Goal: Transaction & Acquisition: Purchase product/service

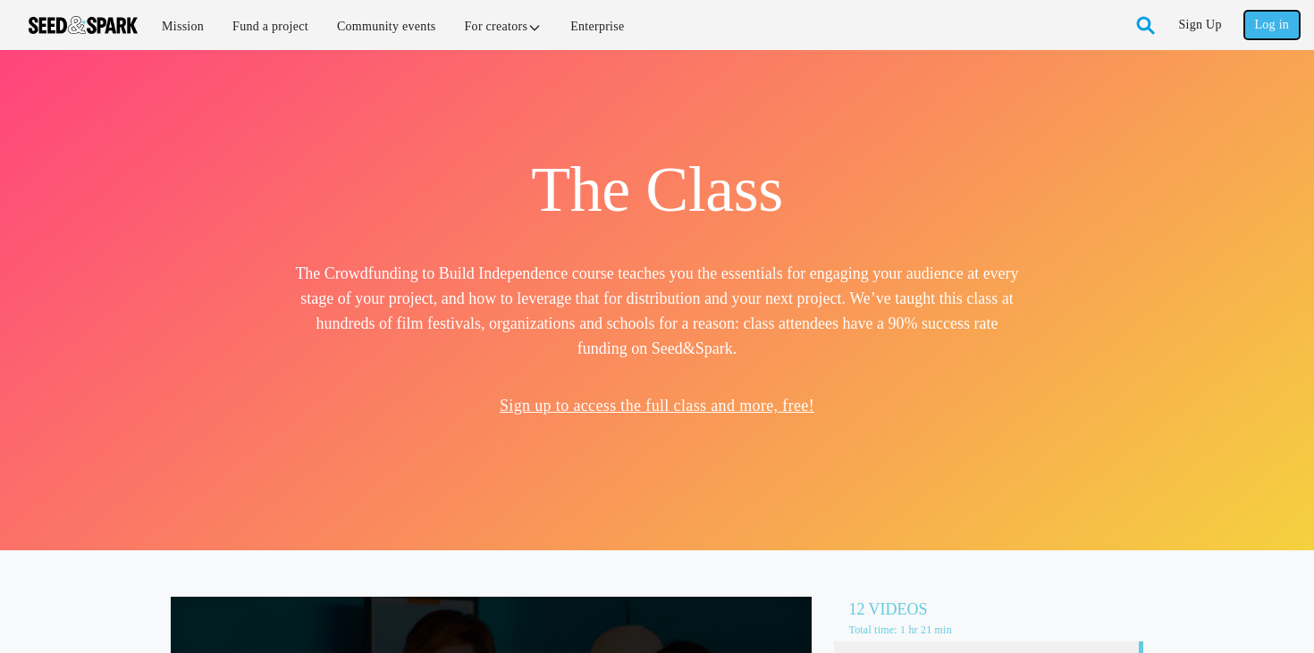
click at [1274, 26] on link "Log in" at bounding box center [1271, 25] width 55 height 29
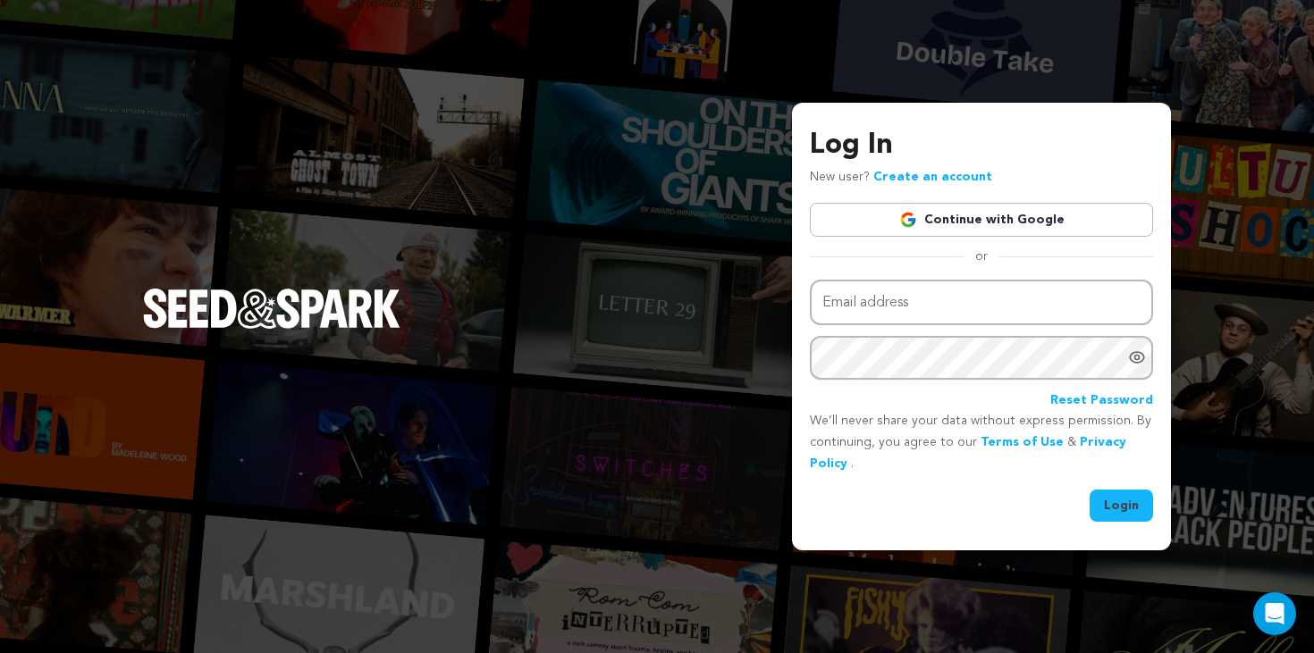
click at [952, 215] on link "Continue with Google" at bounding box center [981, 220] width 343 height 34
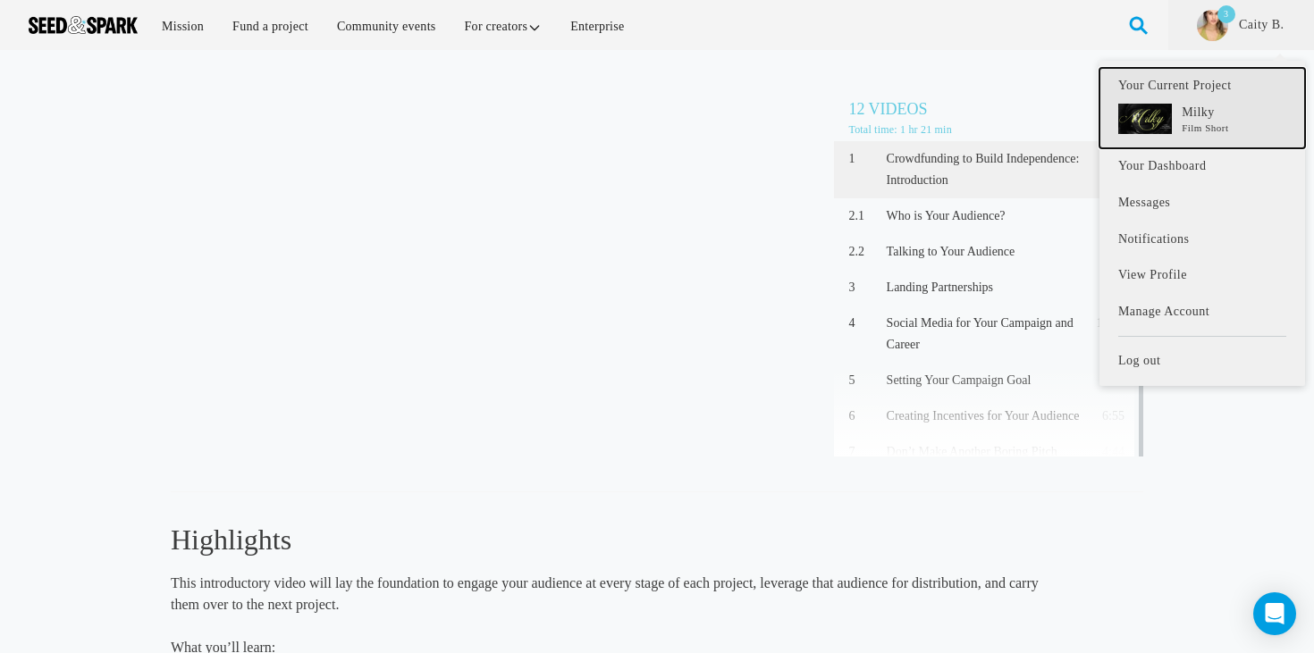
click at [1207, 120] on p "Milky" at bounding box center [1233, 113] width 105 height 18
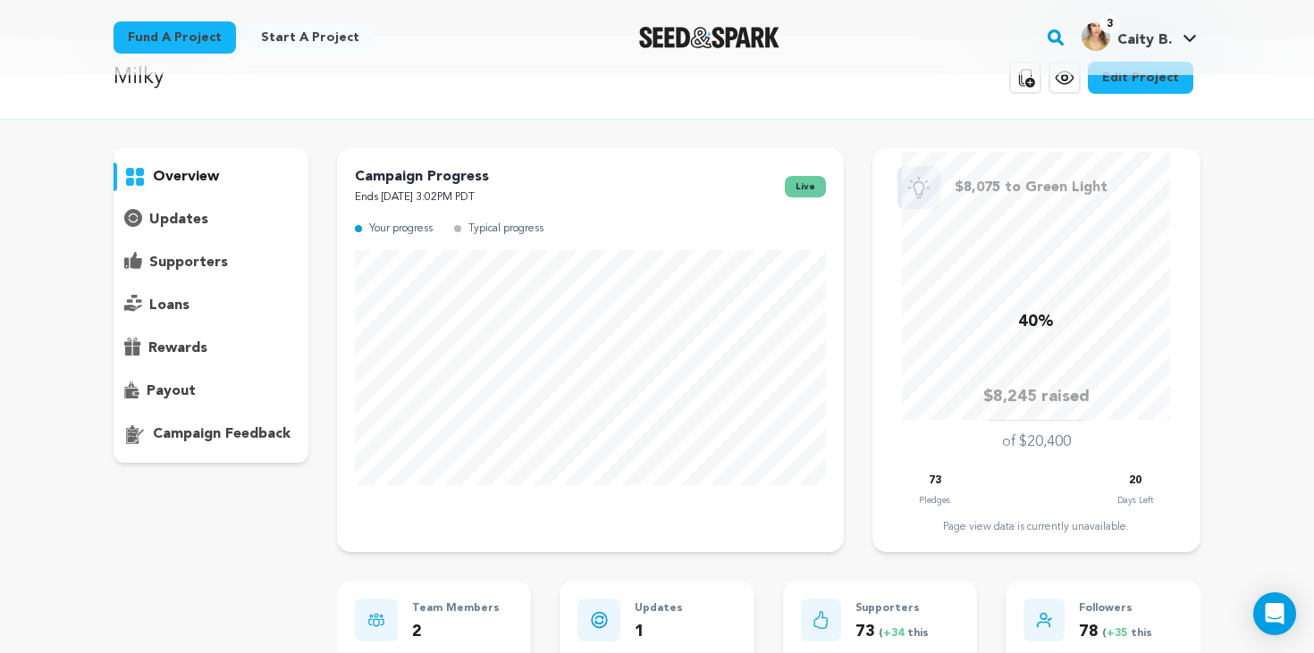
scroll to position [39, 0]
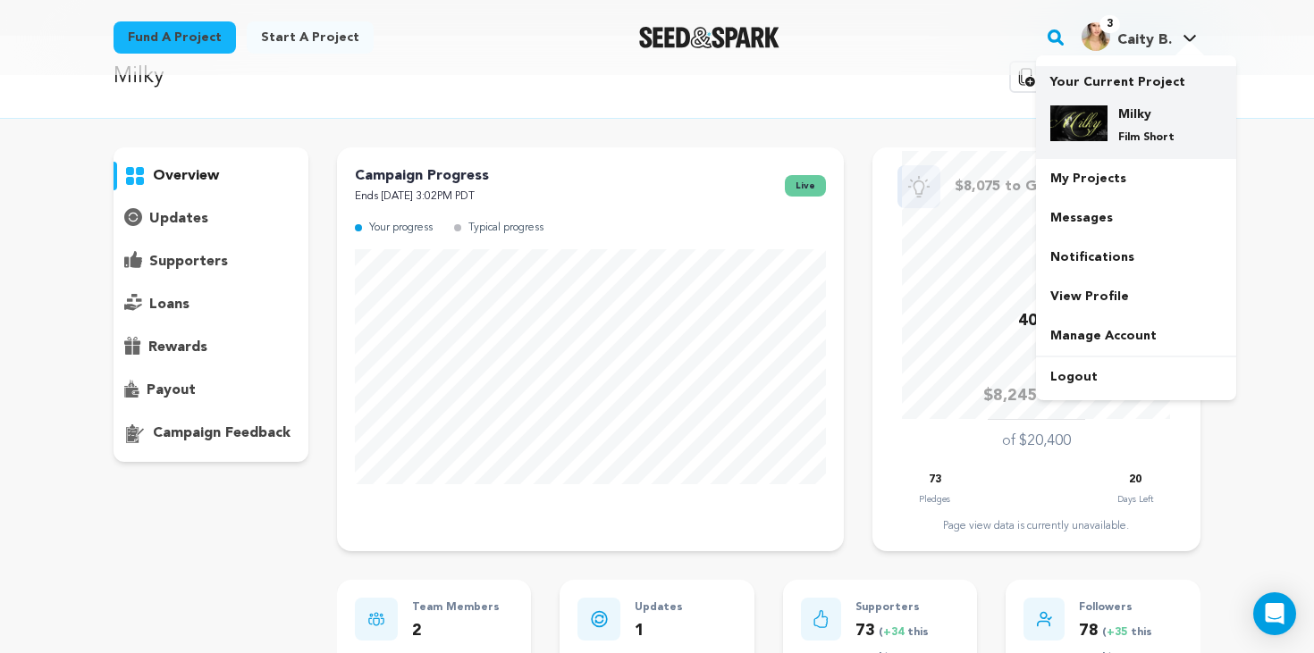
click at [1146, 143] on p "Film Short" at bounding box center [1150, 137] width 64 height 14
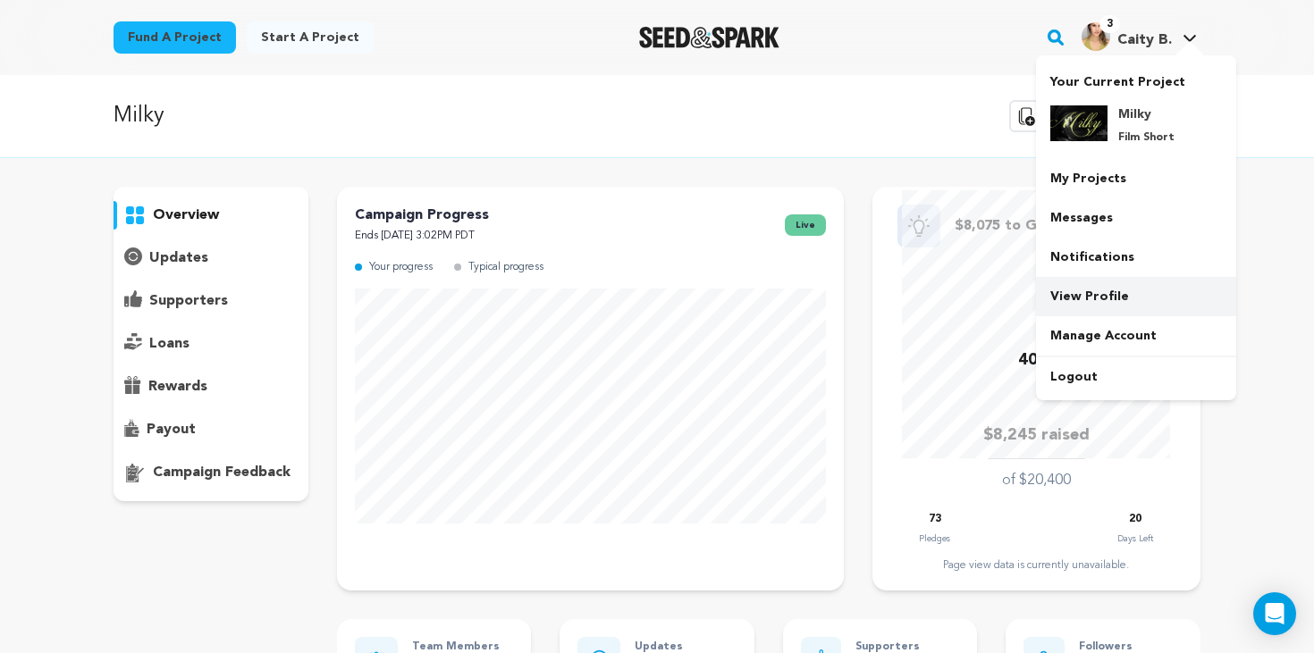
click at [1138, 287] on link "View Profile" at bounding box center [1136, 296] width 200 height 39
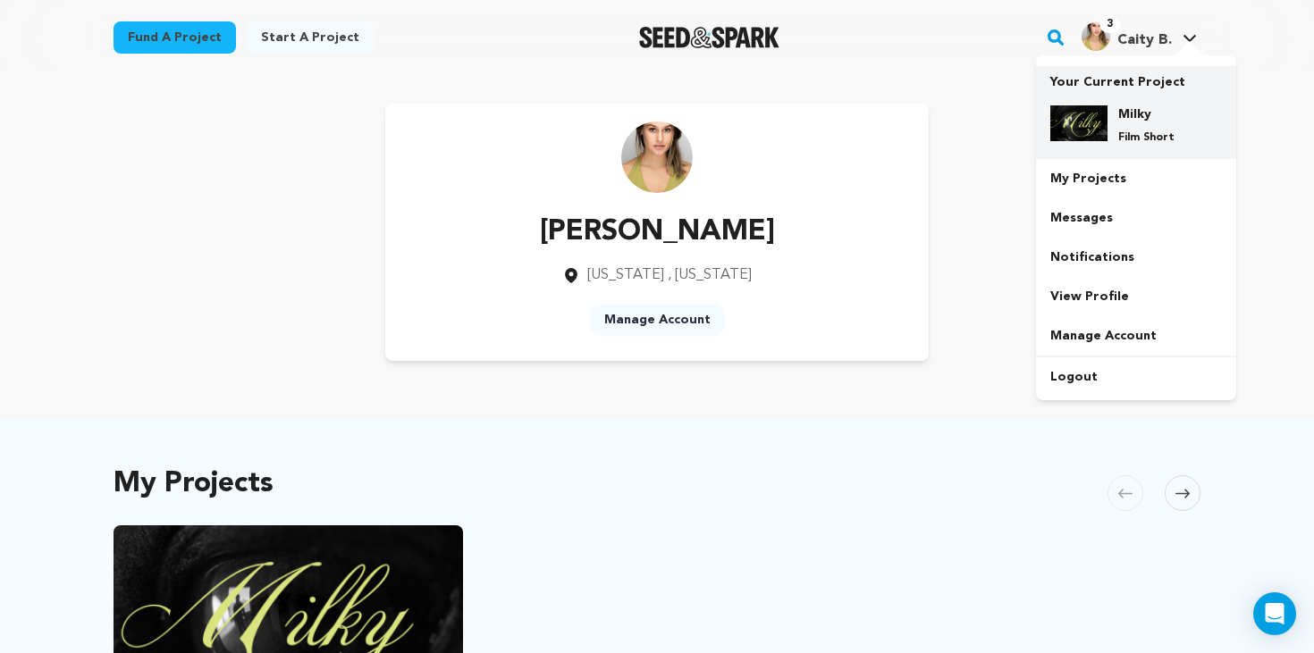
click at [1143, 107] on h4 "Milky" at bounding box center [1150, 114] width 64 height 18
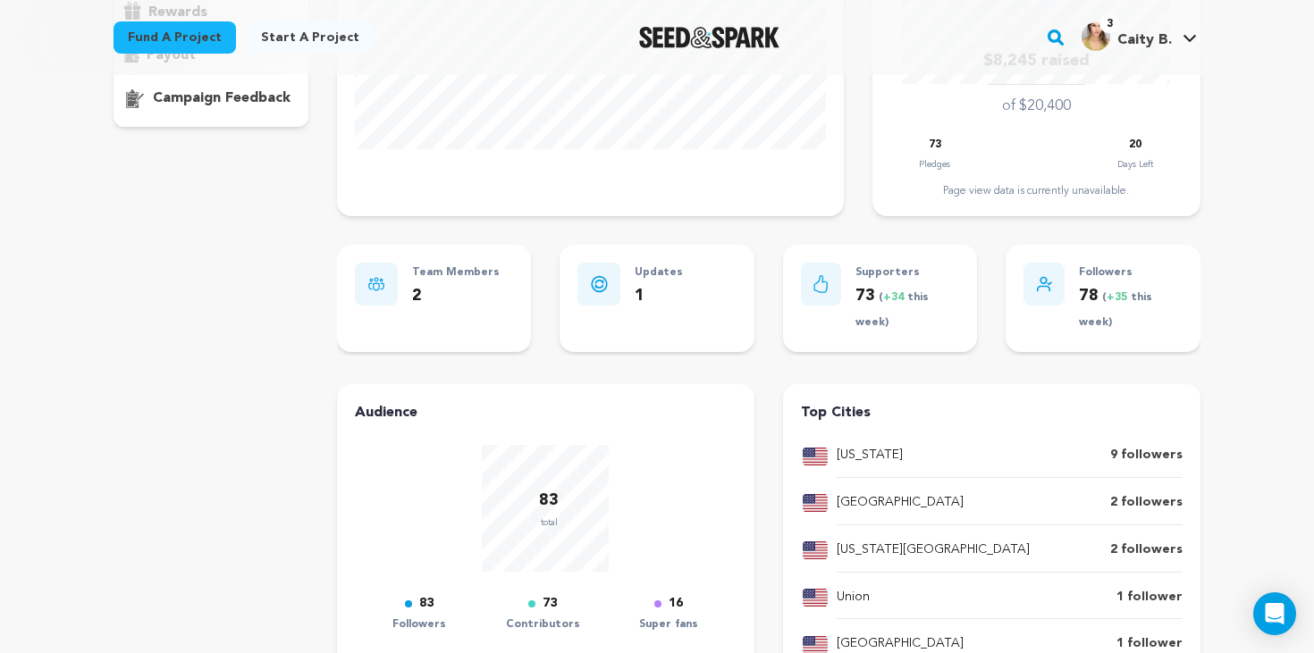
scroll to position [64, 0]
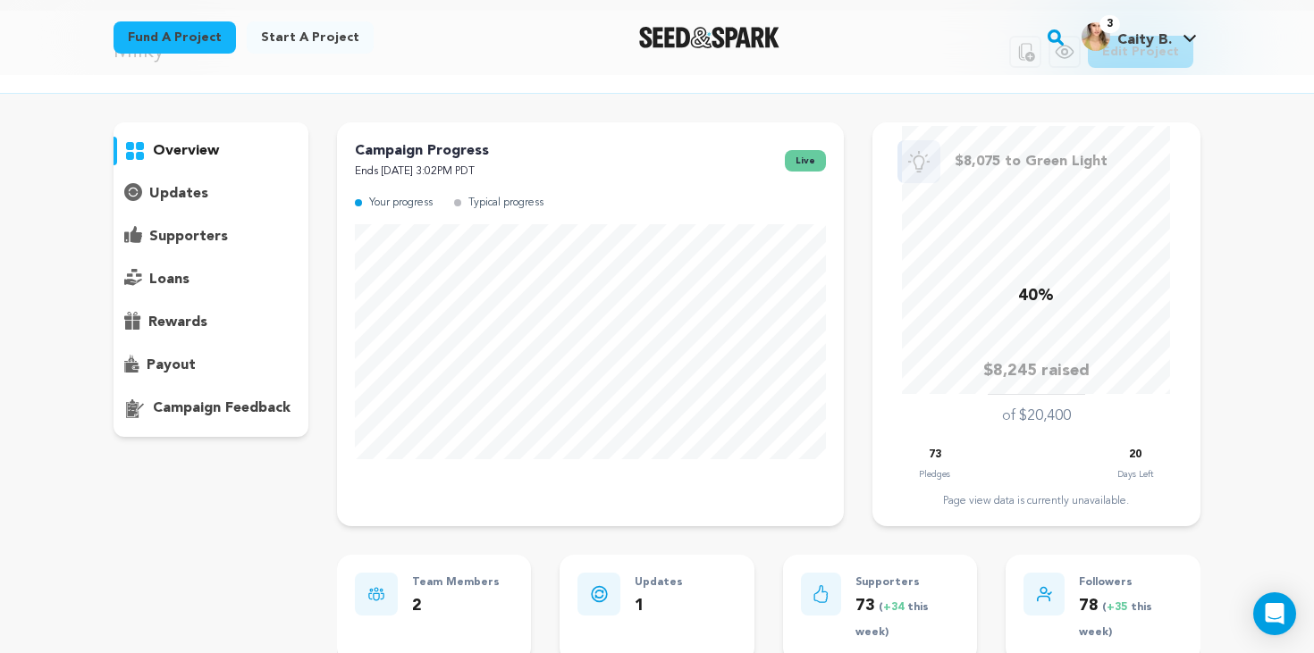
click at [169, 34] on link "Fund a project" at bounding box center [175, 37] width 122 height 32
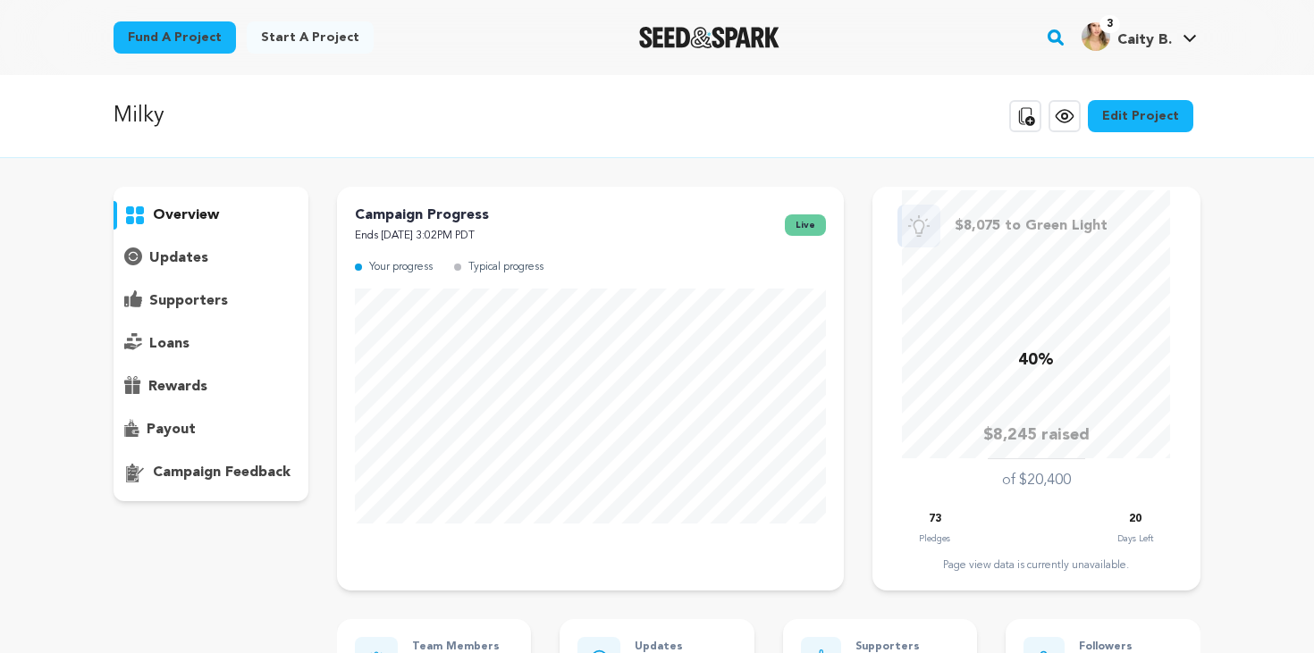
scroll to position [64, 0]
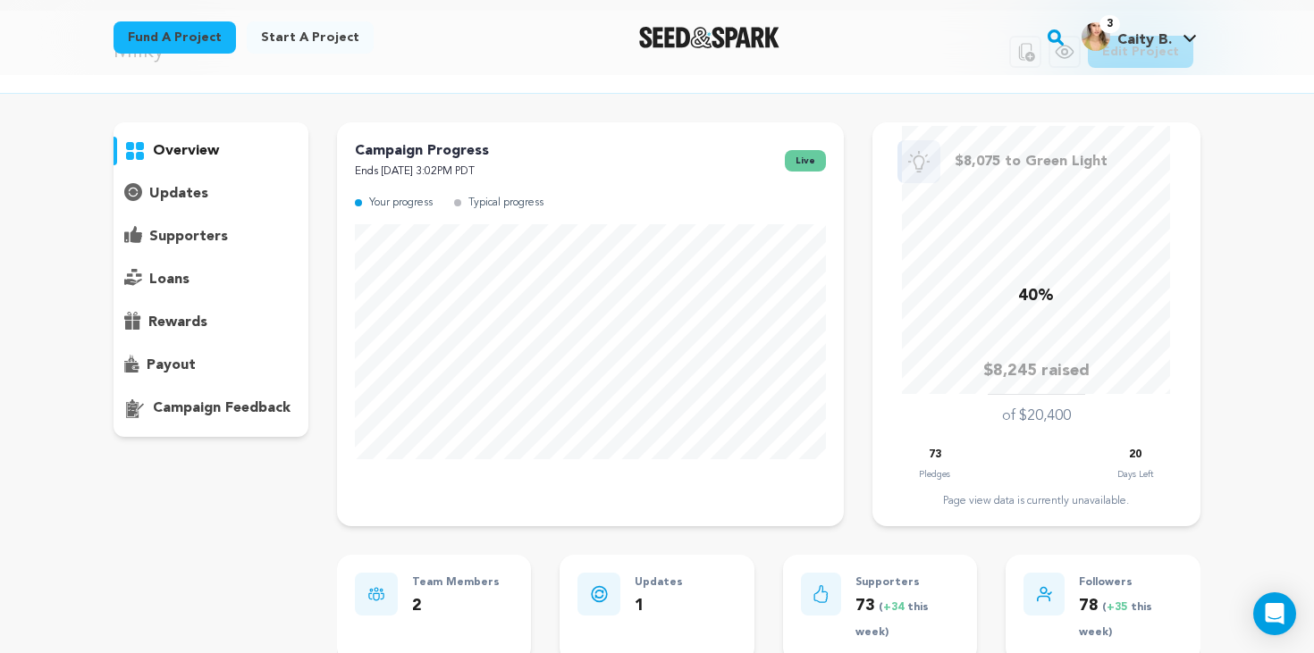
click at [1257, 540] on div "Milky Copy public preview link View project Edit Project View more option View …" at bounding box center [657, 652] width 1314 height 1282
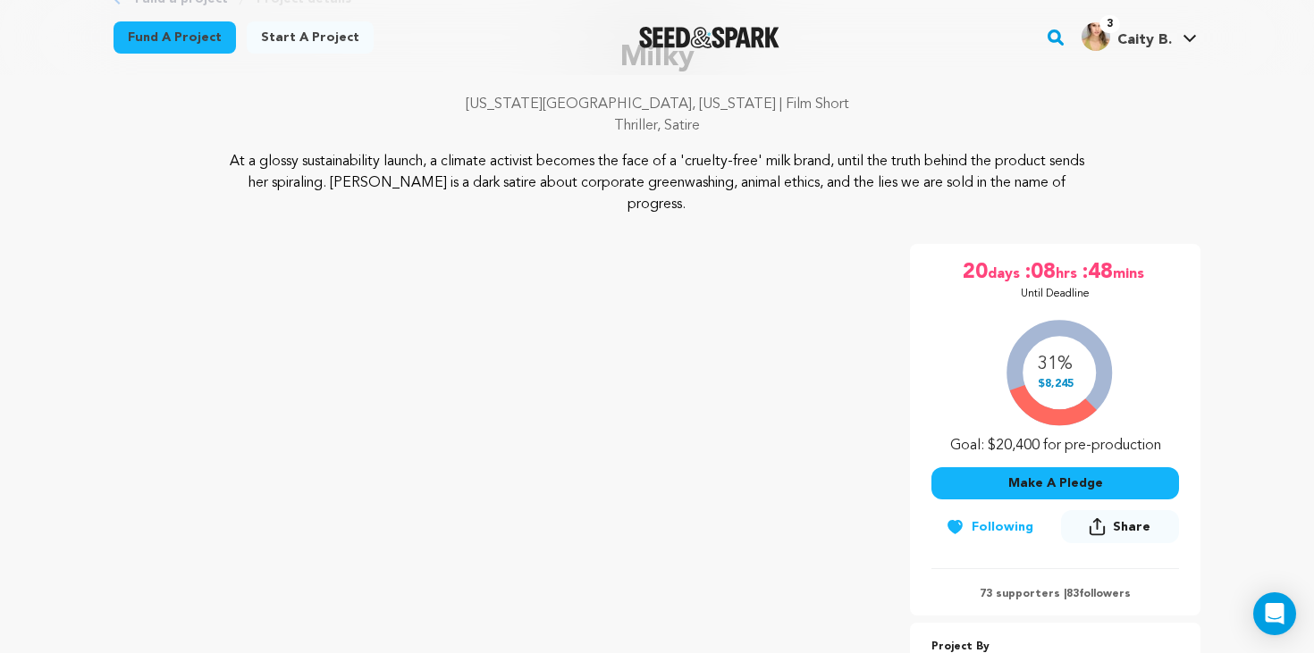
scroll to position [130, 0]
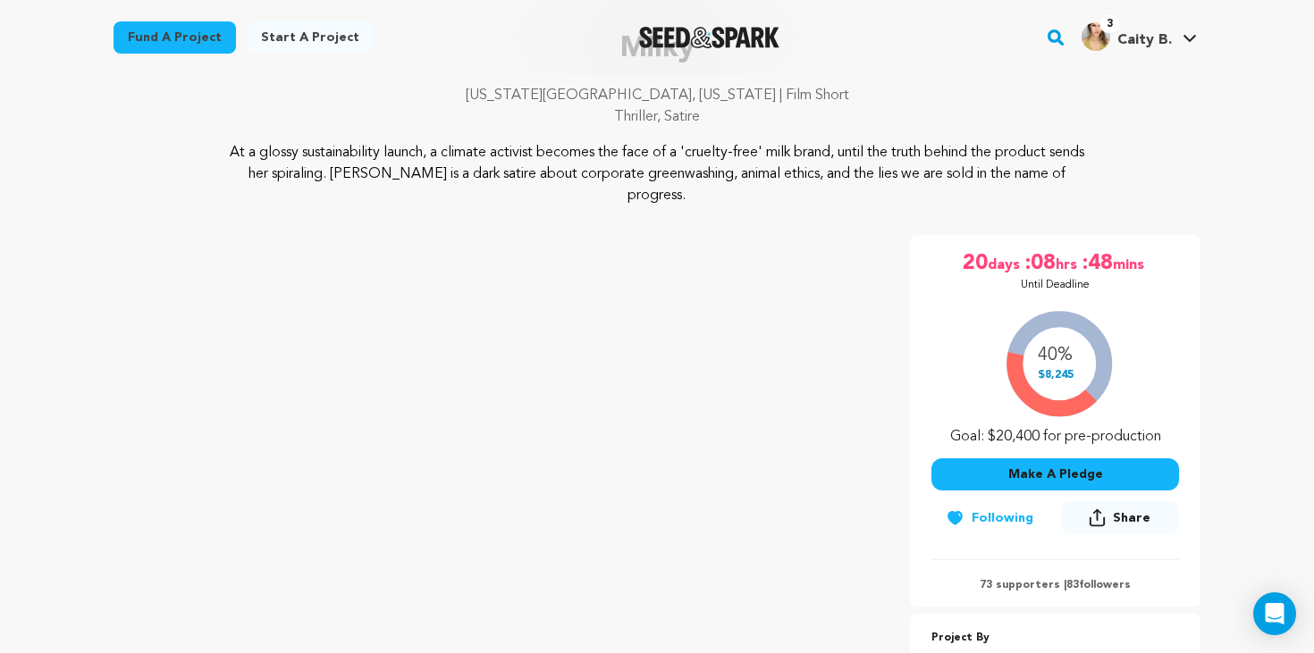
click at [996, 458] on button "Make A Pledge" at bounding box center [1055, 474] width 248 height 32
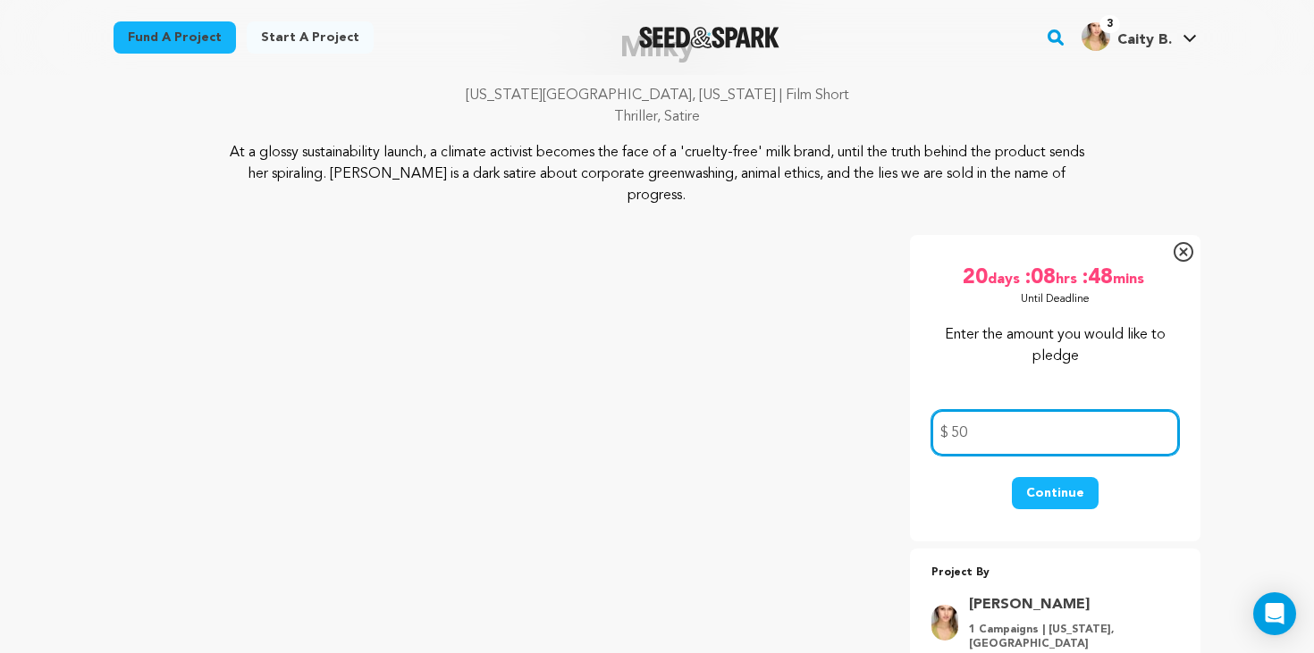
type input "50"
click at [1020, 477] on button "Continue" at bounding box center [1055, 493] width 87 height 32
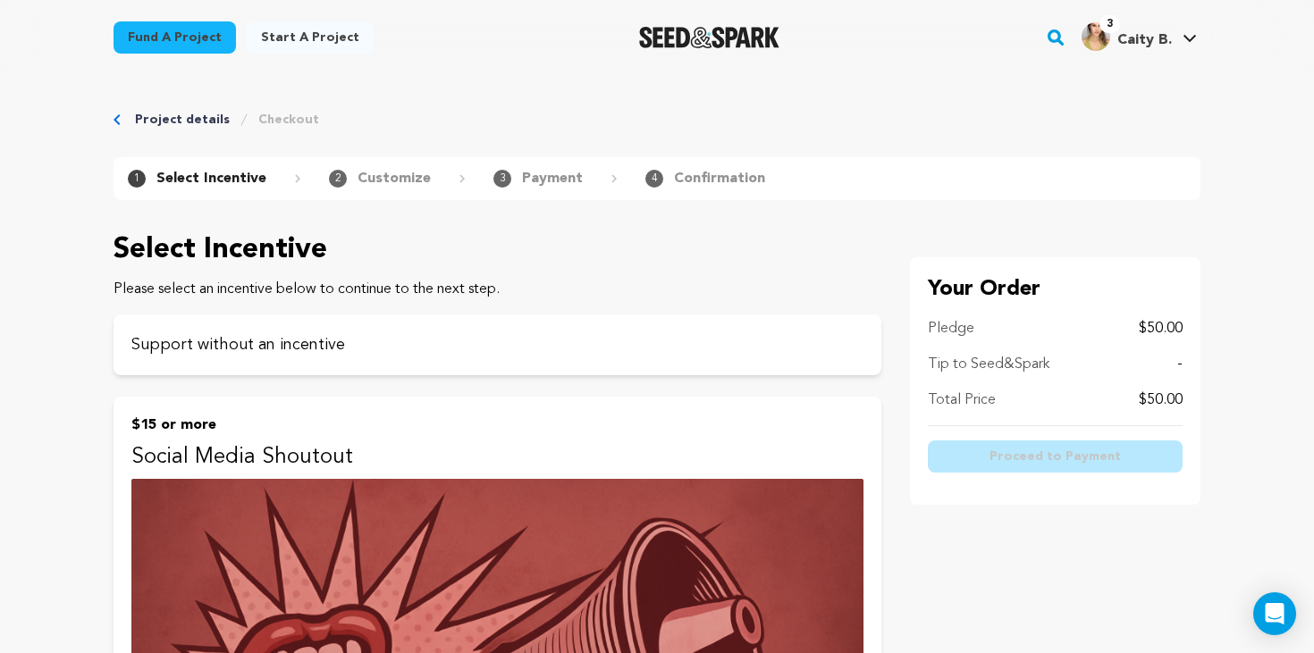
click at [1037, 475] on div "Proceed to Payment" at bounding box center [1055, 460] width 255 height 54
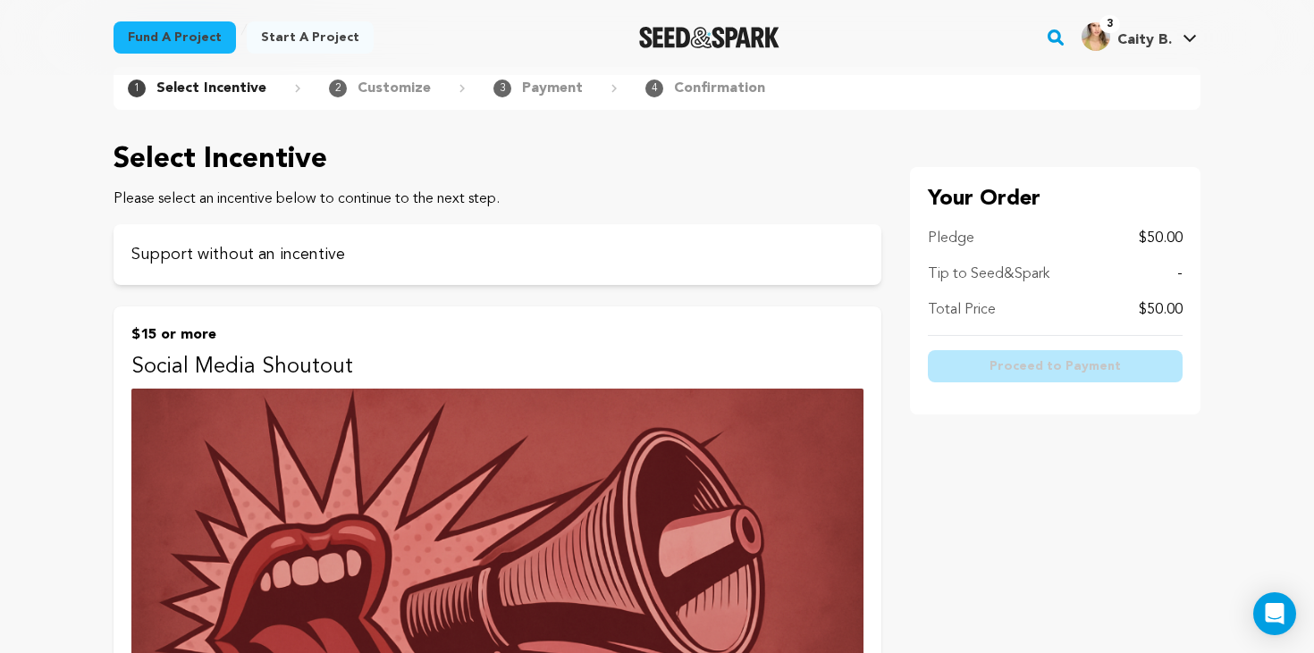
scroll to position [120, 0]
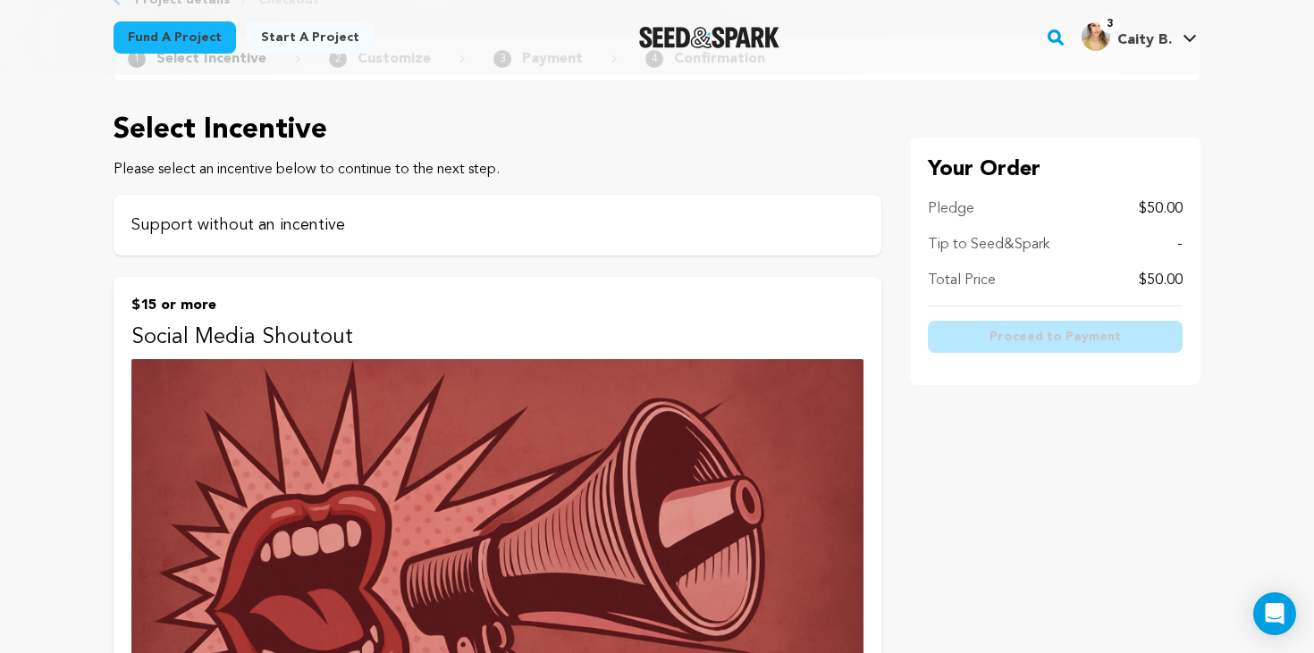
click at [620, 243] on div "Support without an incentive" at bounding box center [498, 225] width 768 height 61
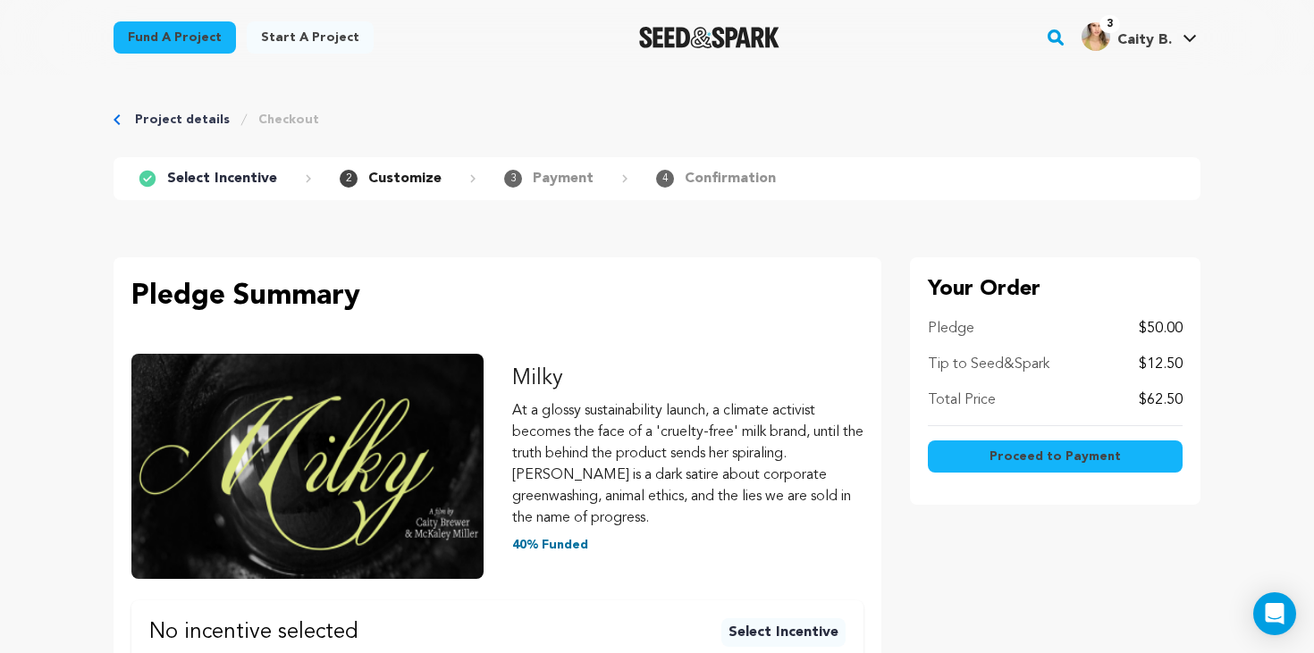
click at [1000, 457] on span "Proceed to Payment" at bounding box center [1054, 457] width 131 height 18
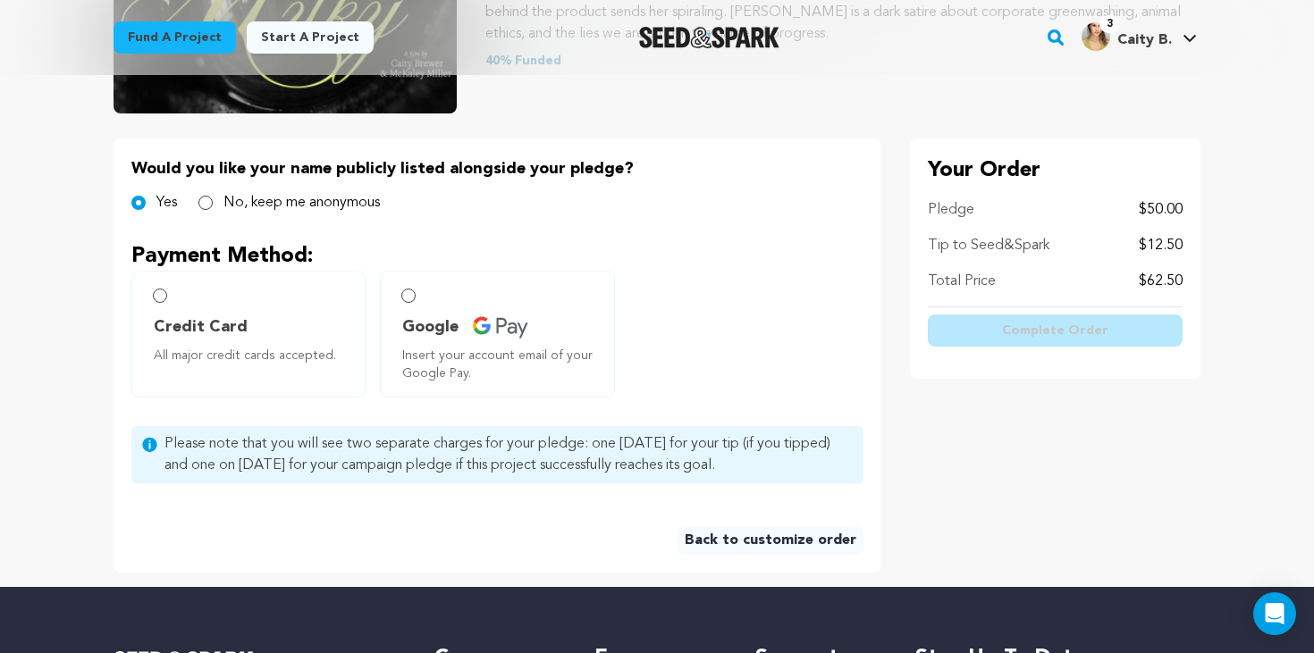
scroll to position [317, 0]
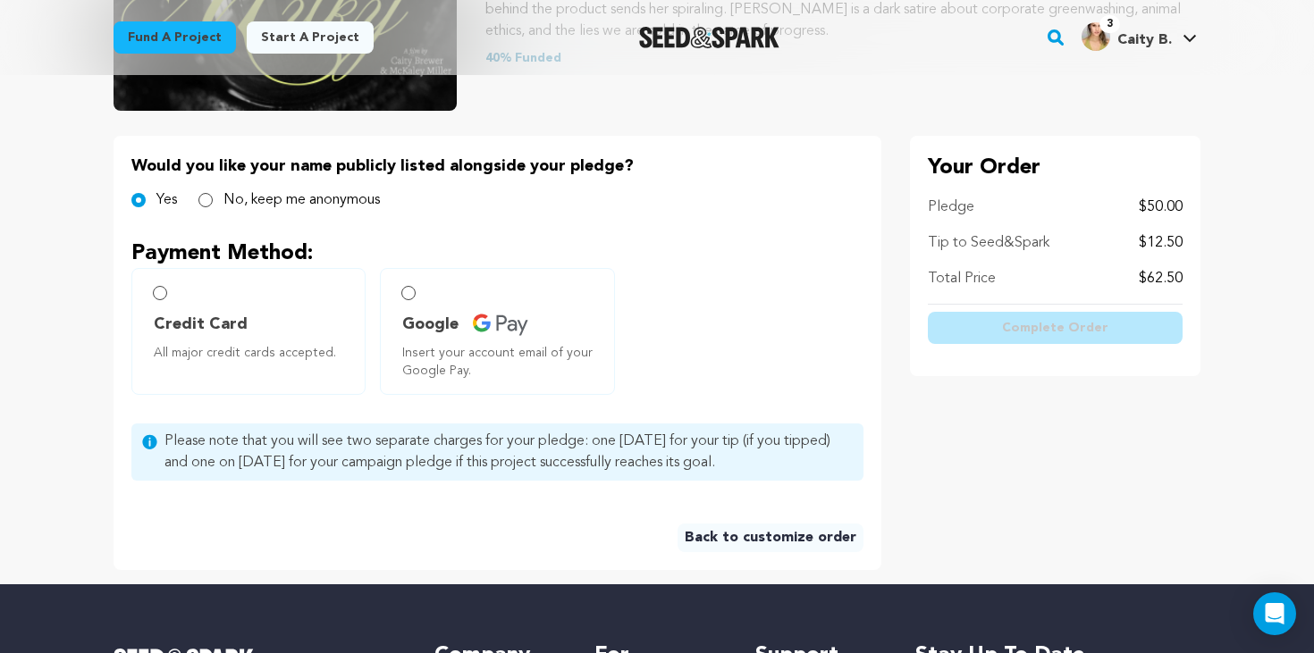
click at [285, 340] on span "Credit Card All major credit cards accepted." at bounding box center [252, 337] width 197 height 50
radio input "true"
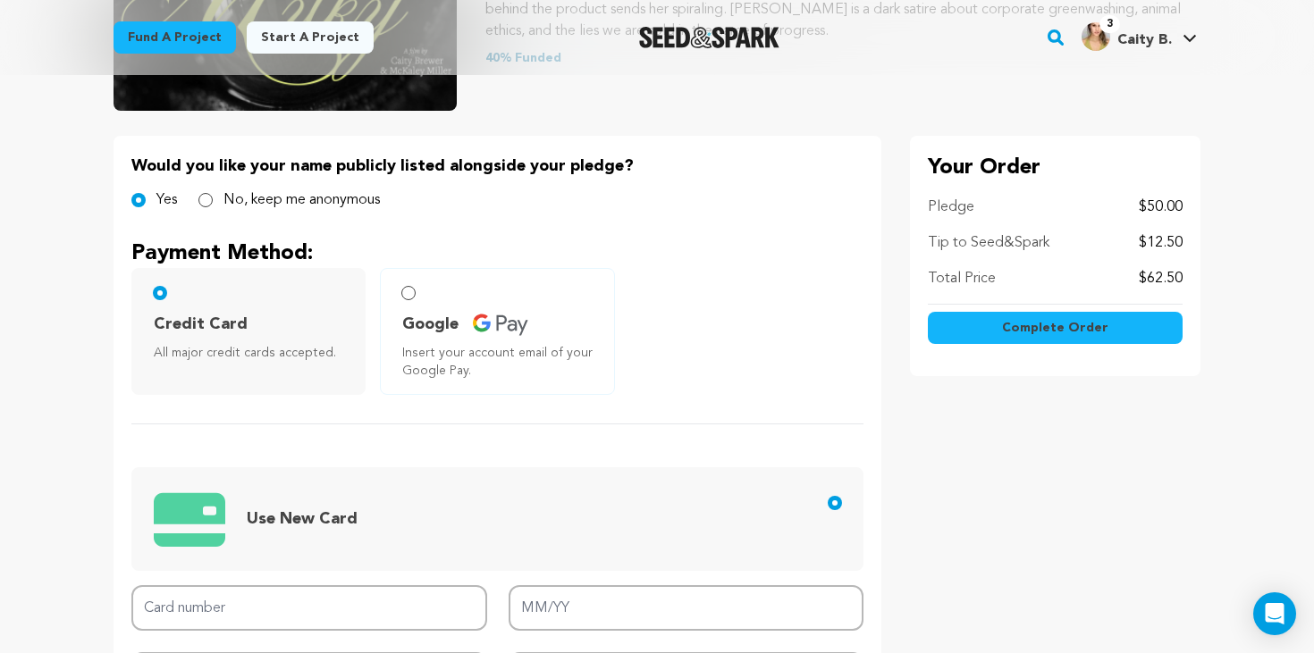
click at [447, 340] on span "Google Insert your account email of your Google Pay." at bounding box center [500, 346] width 197 height 68
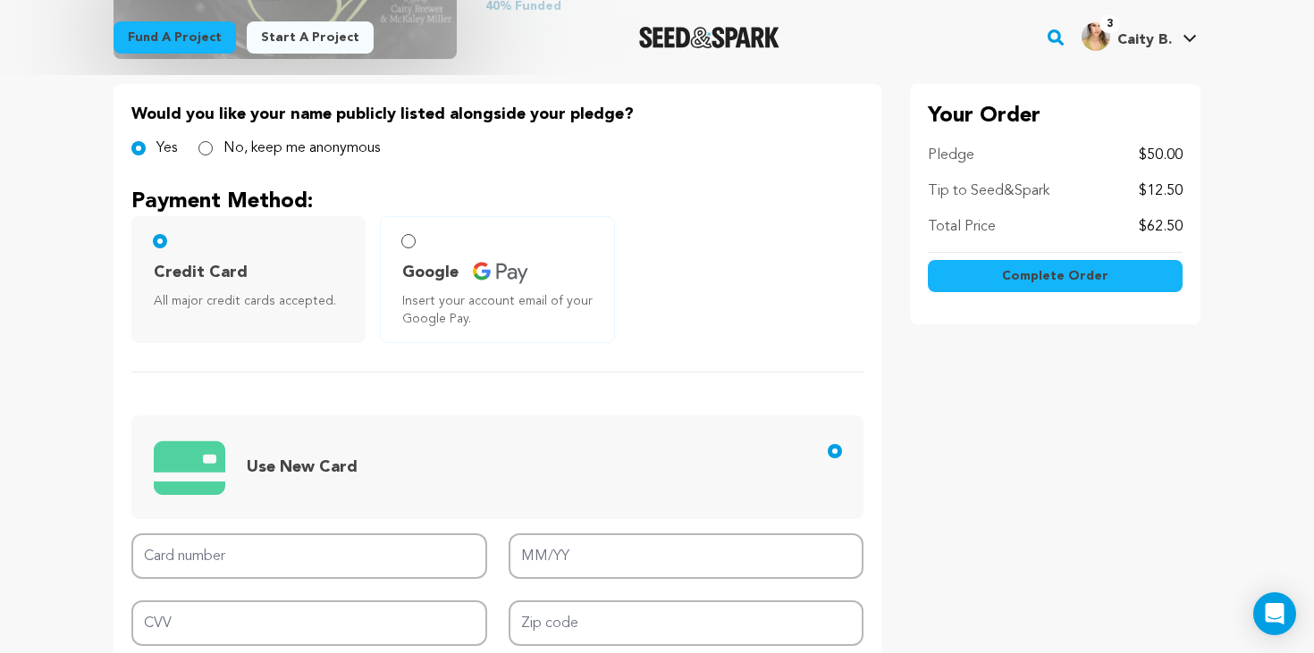
scroll to position [57, 0]
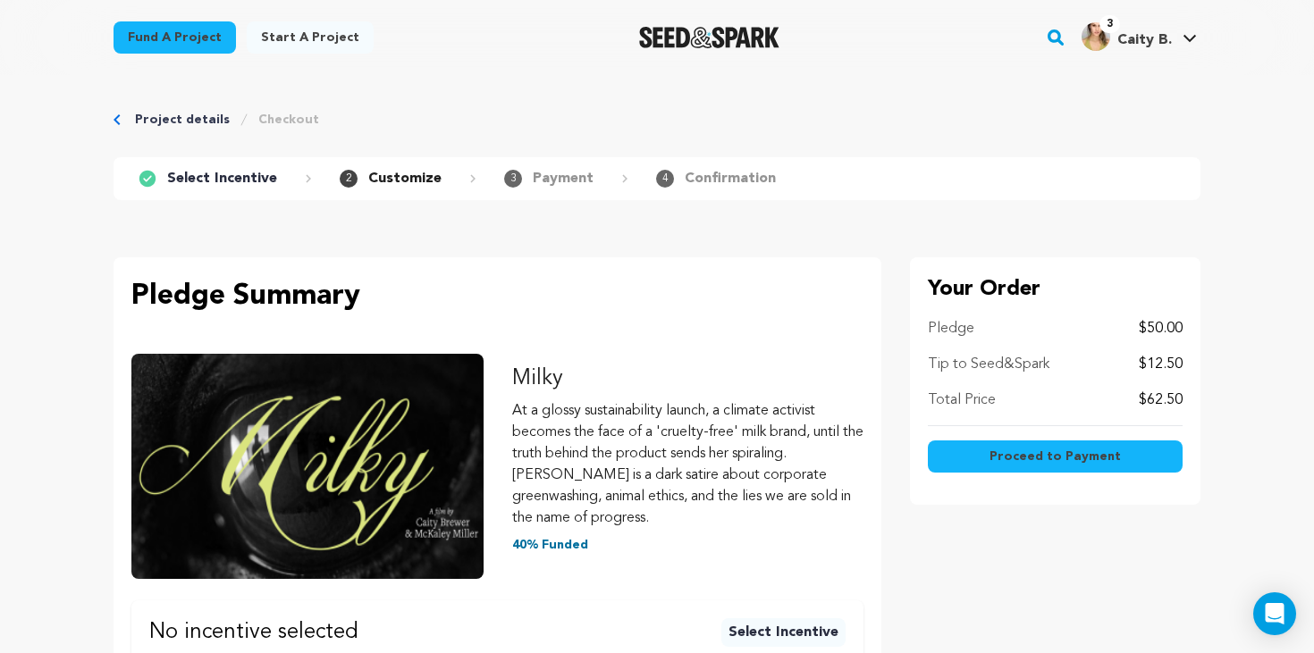
scroll to position [122, 0]
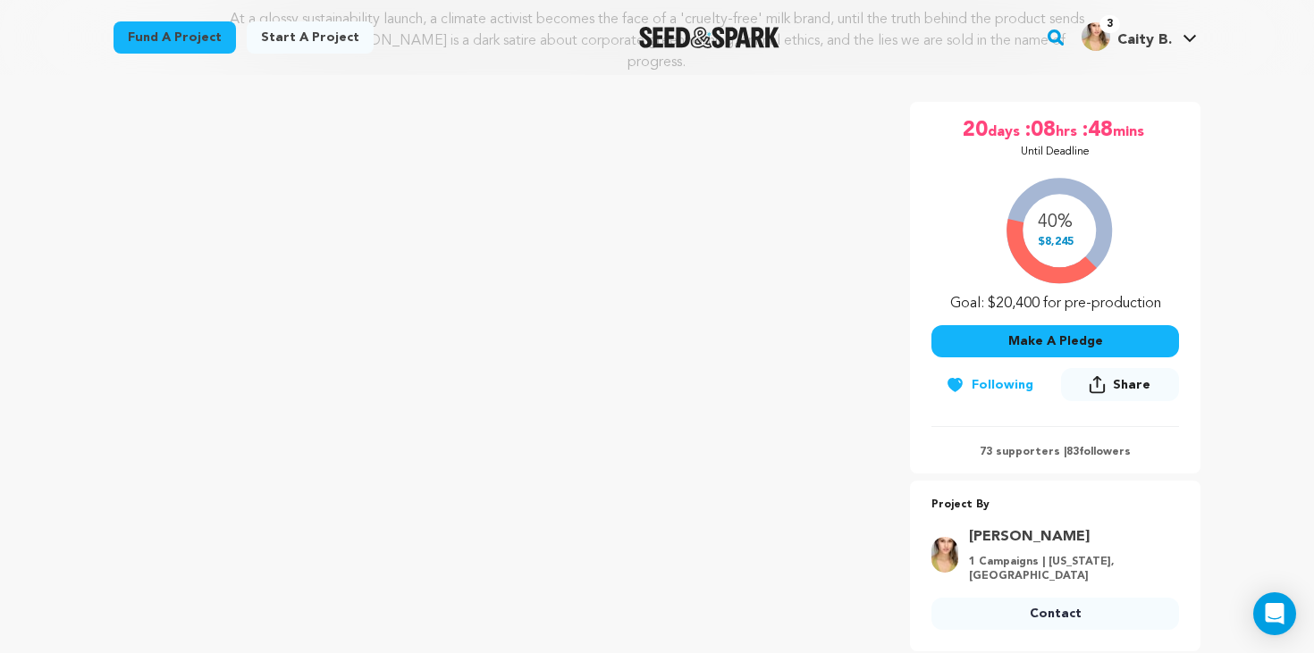
scroll to position [265, 0]
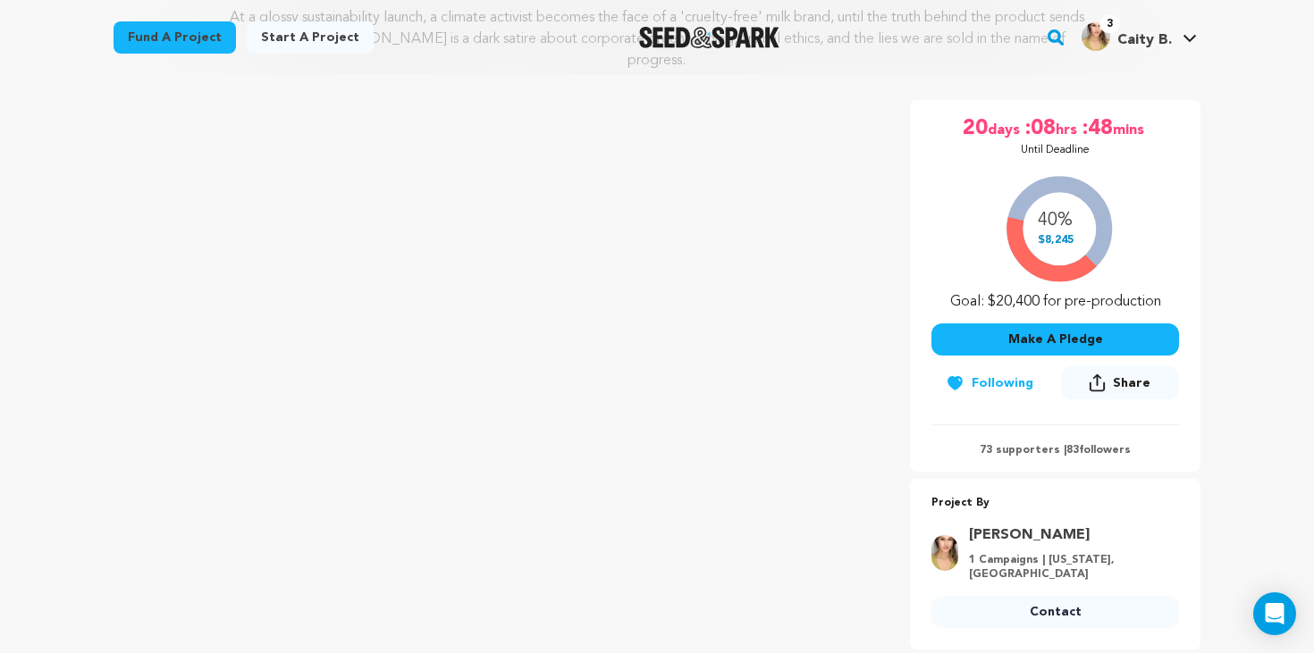
click at [1042, 324] on button "Make A Pledge" at bounding box center [1055, 340] width 248 height 32
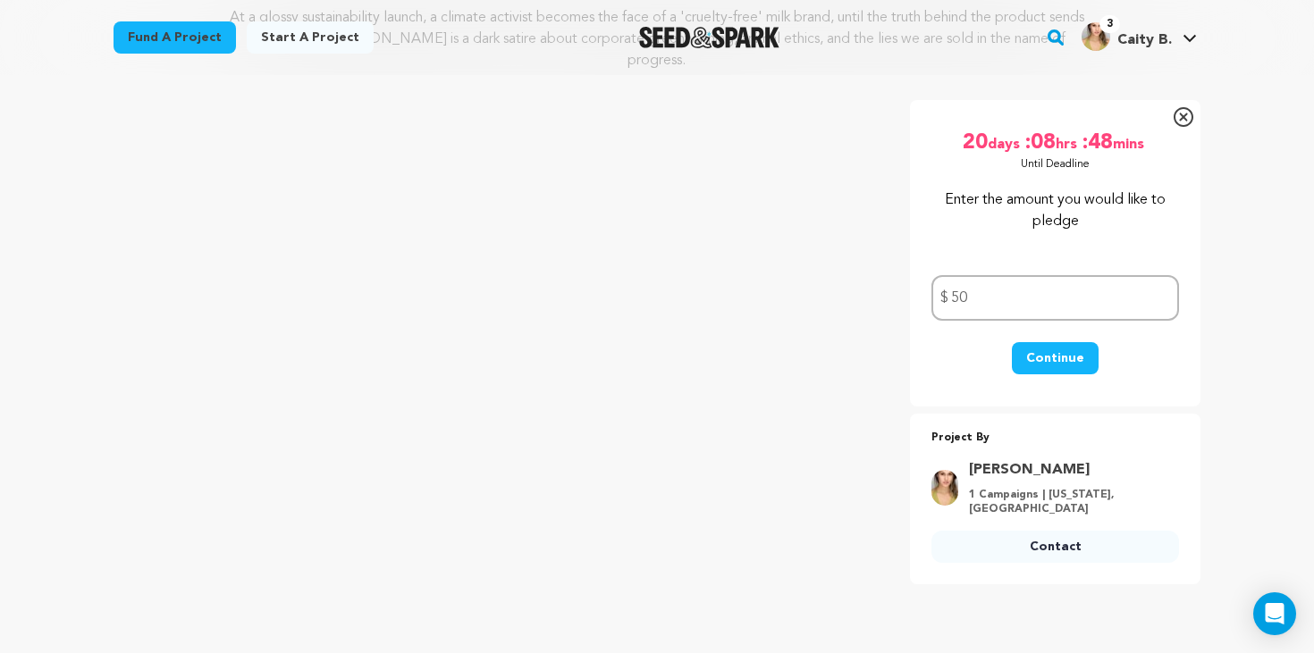
click at [1038, 342] on button "Continue" at bounding box center [1055, 358] width 87 height 32
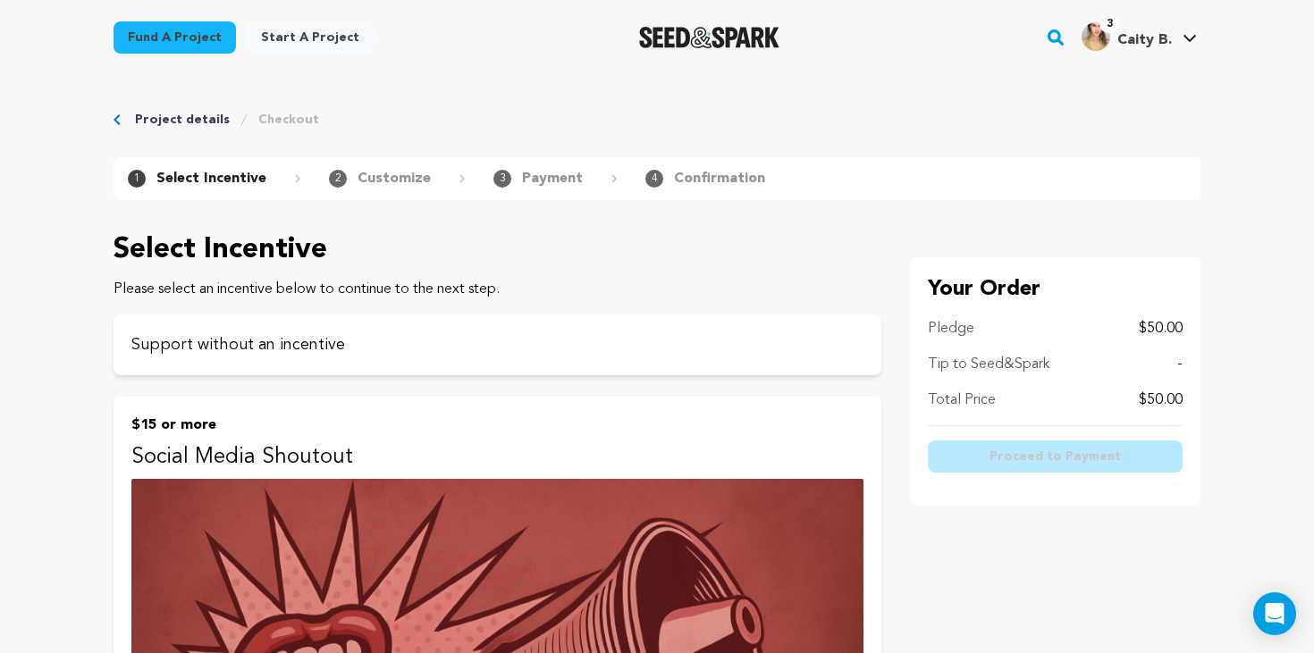
click at [374, 172] on p "Customize" at bounding box center [393, 178] width 73 height 21
click at [438, 323] on div "Support without an incentive" at bounding box center [498, 345] width 768 height 61
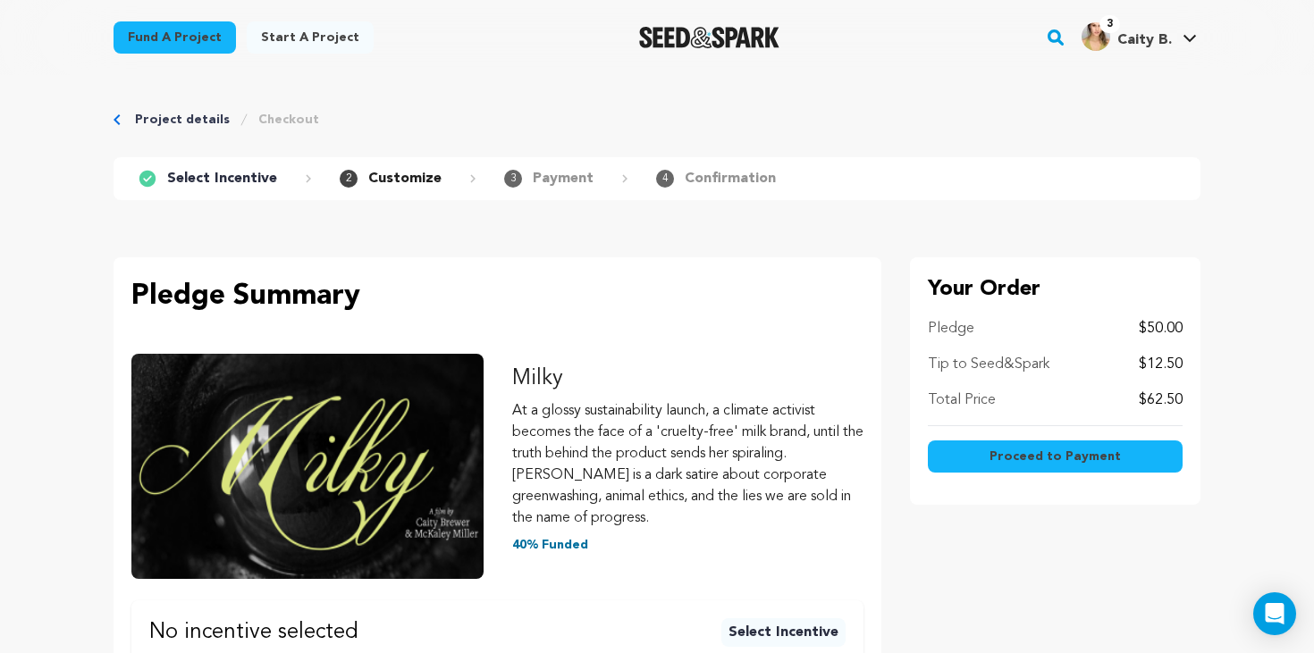
click at [1005, 449] on span "Proceed to Payment" at bounding box center [1054, 457] width 131 height 18
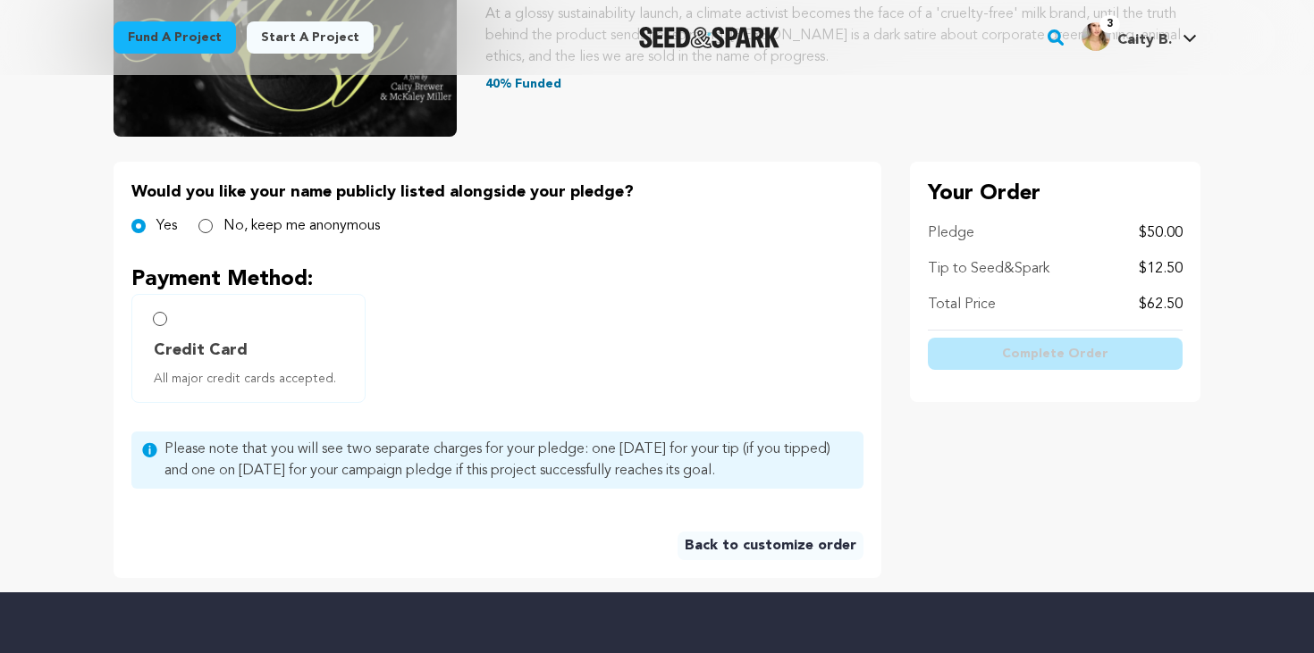
scroll to position [294, 0]
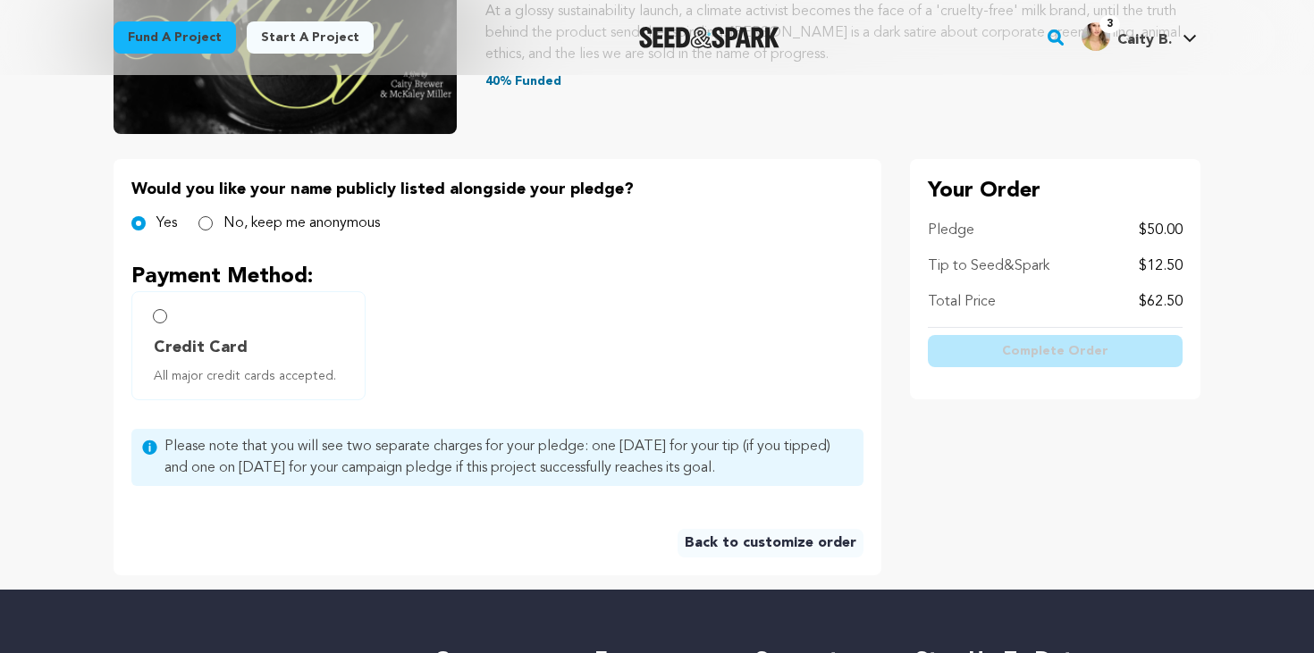
click at [297, 370] on span "All major credit cards accepted." at bounding box center [252, 376] width 197 height 18
radio input "true"
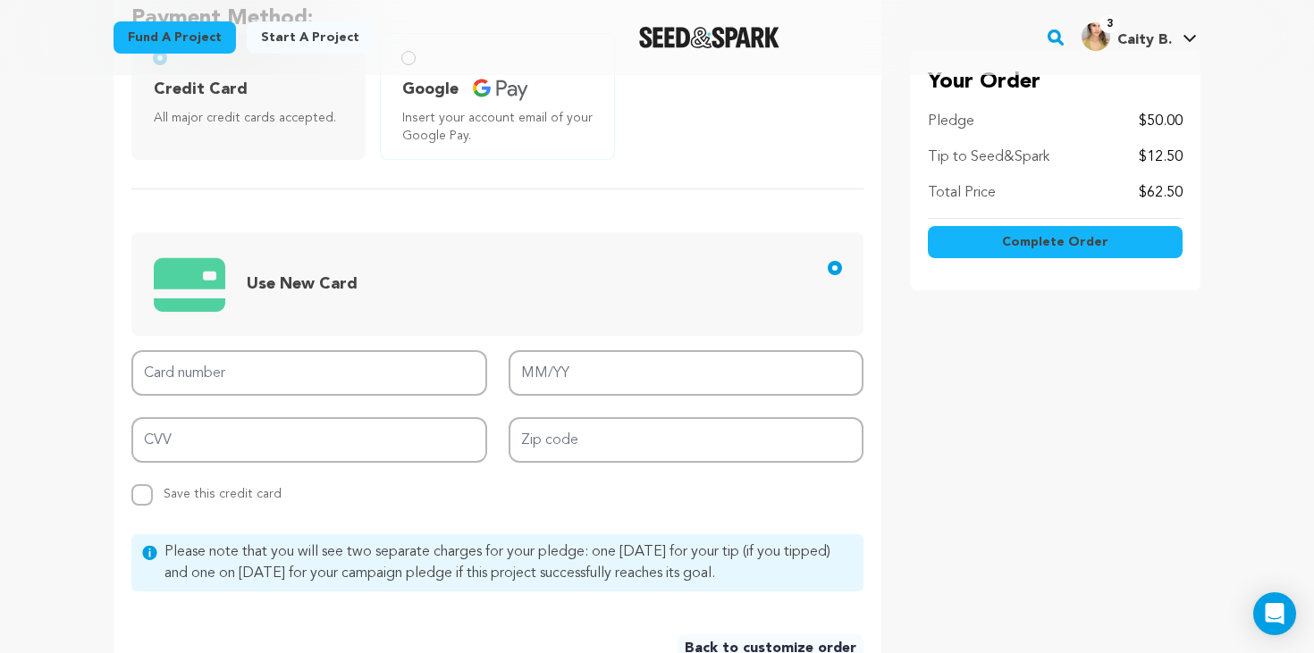
scroll to position [562, 0]
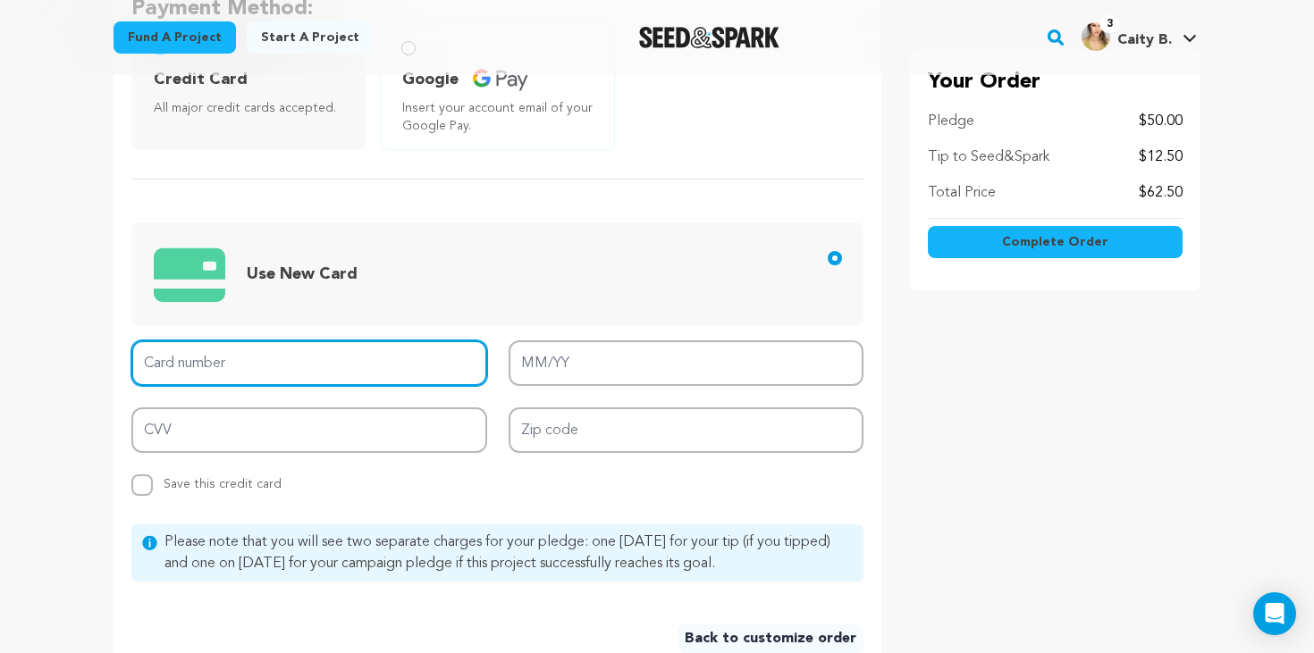
click at [297, 382] on input "Card number" at bounding box center [309, 364] width 356 height 46
click at [384, 370] on input "Card number" at bounding box center [309, 364] width 356 height 46
type input "4737 0340 6571 7226"
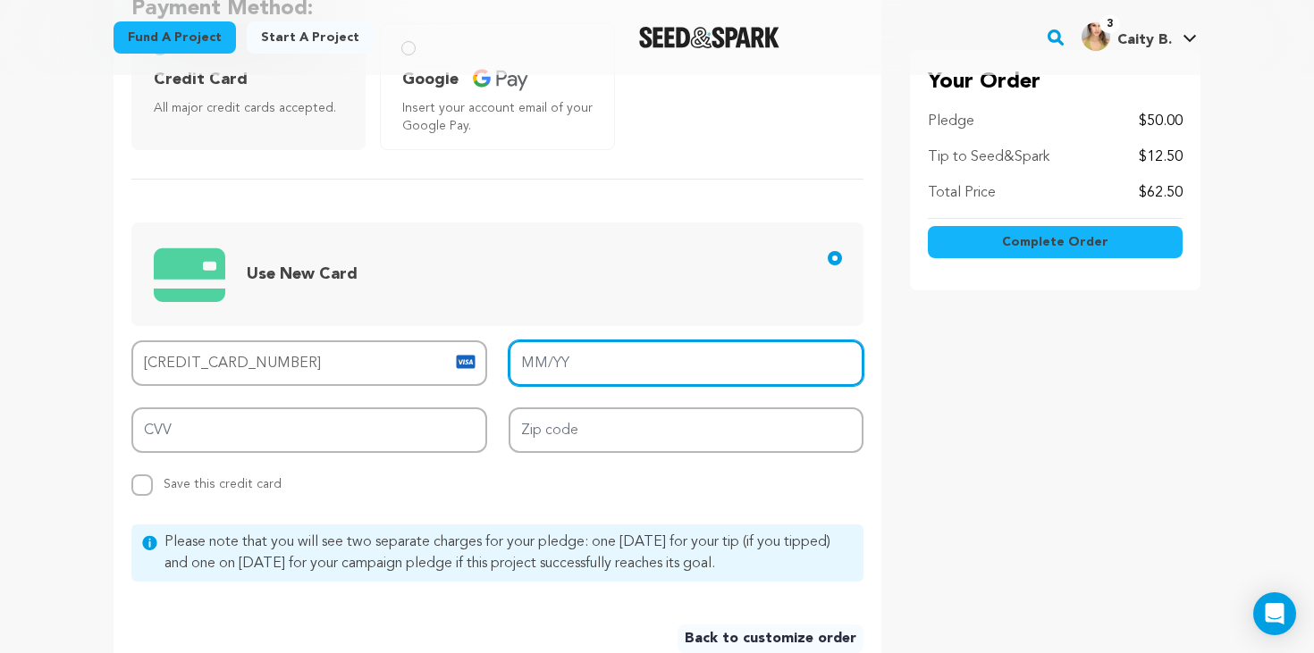
click at [825, 369] on input "MM/YY" at bounding box center [687, 364] width 356 height 46
type input "05/28"
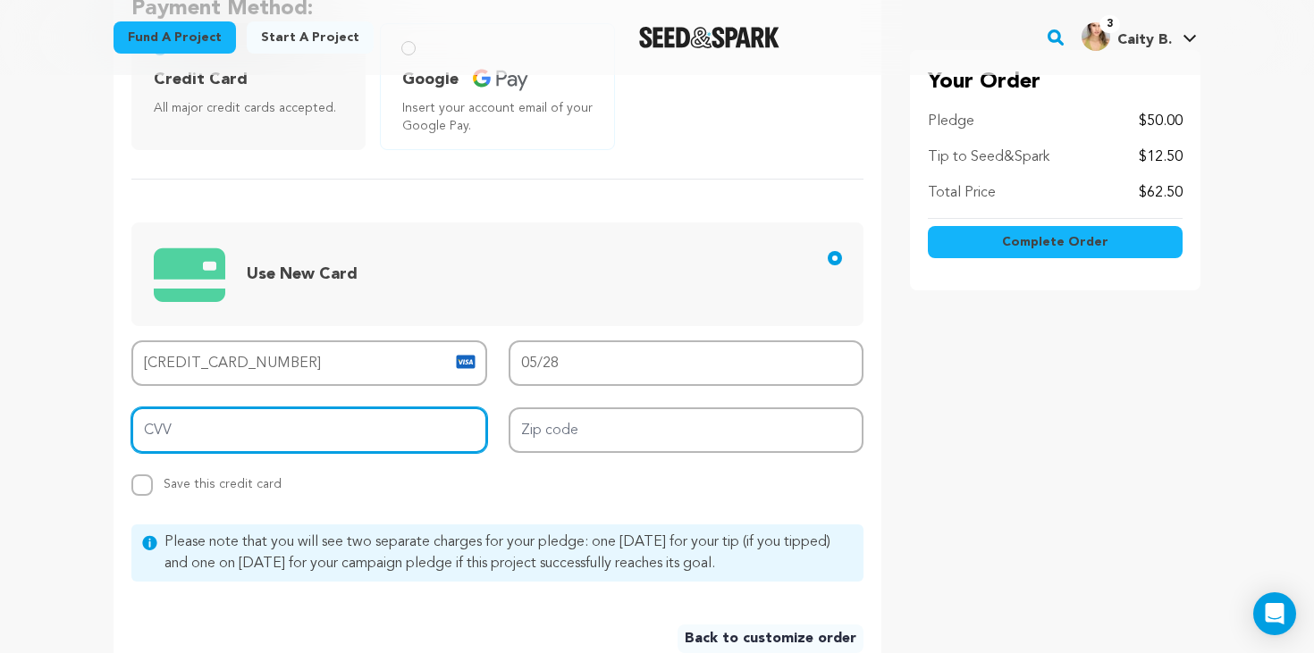
click at [422, 450] on input "CVV" at bounding box center [309, 431] width 356 height 46
type input "715"
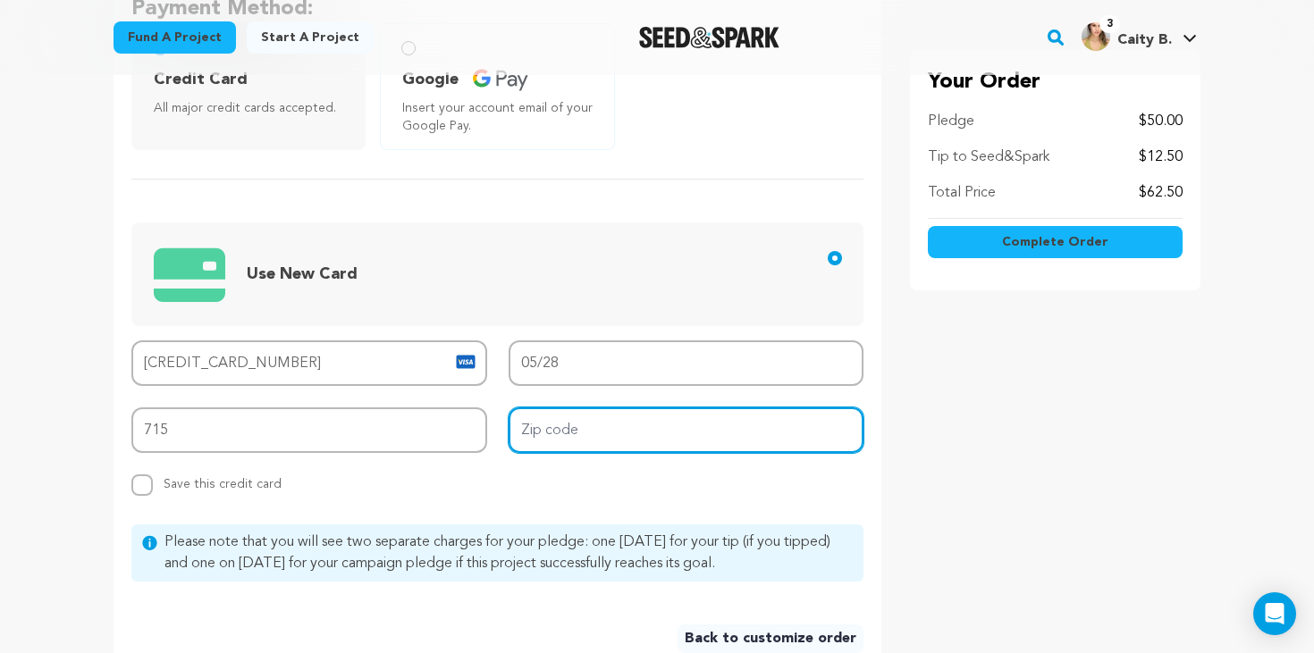
click at [565, 440] on input "Zip code" at bounding box center [687, 431] width 356 height 46
type input "11206"
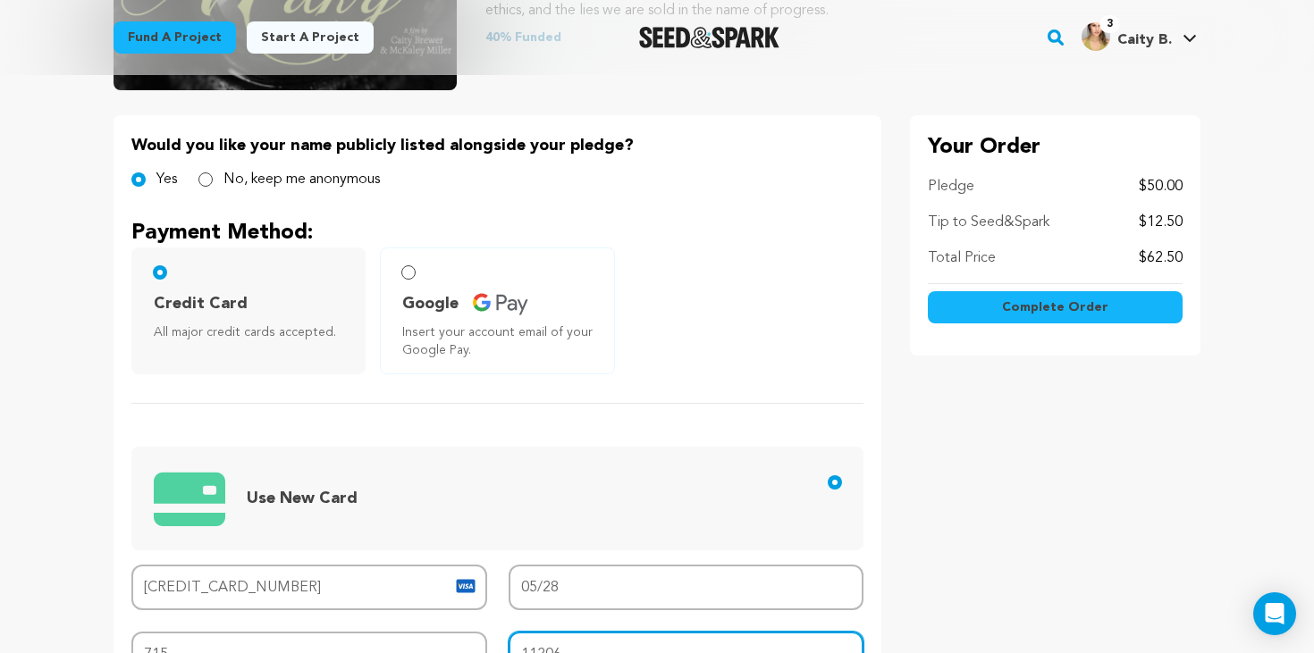
scroll to position [336, 0]
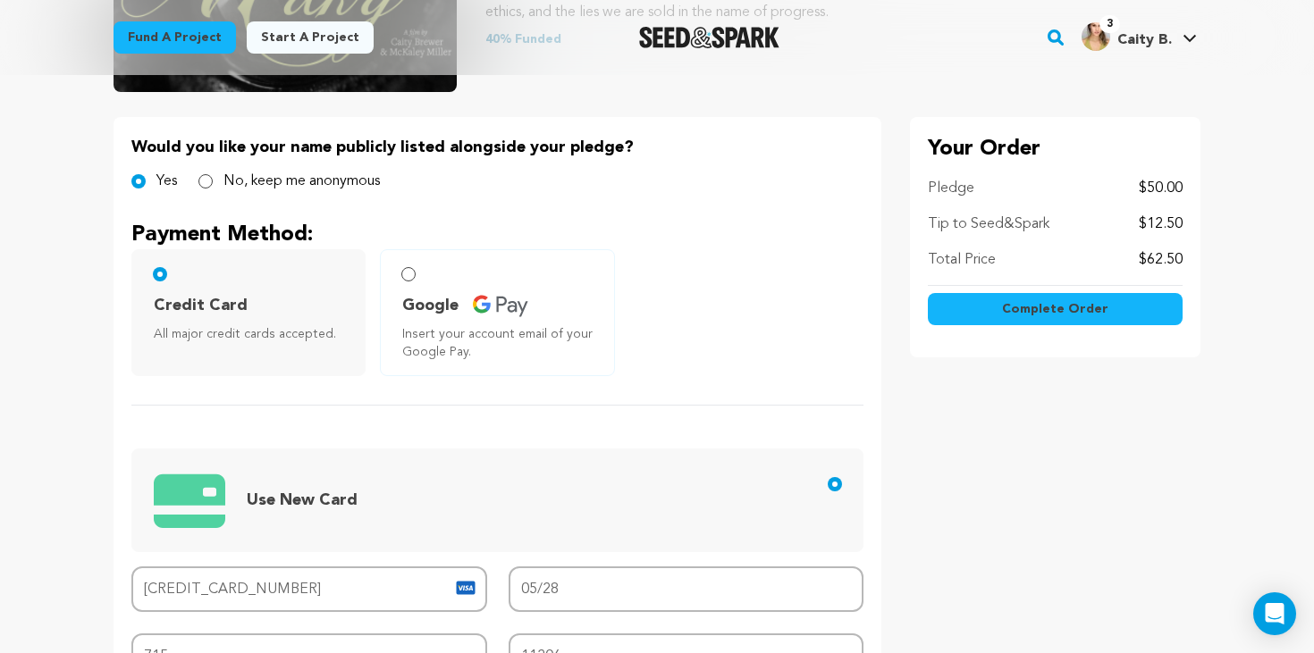
click at [1047, 300] on span "Complete Order" at bounding box center [1055, 309] width 106 height 18
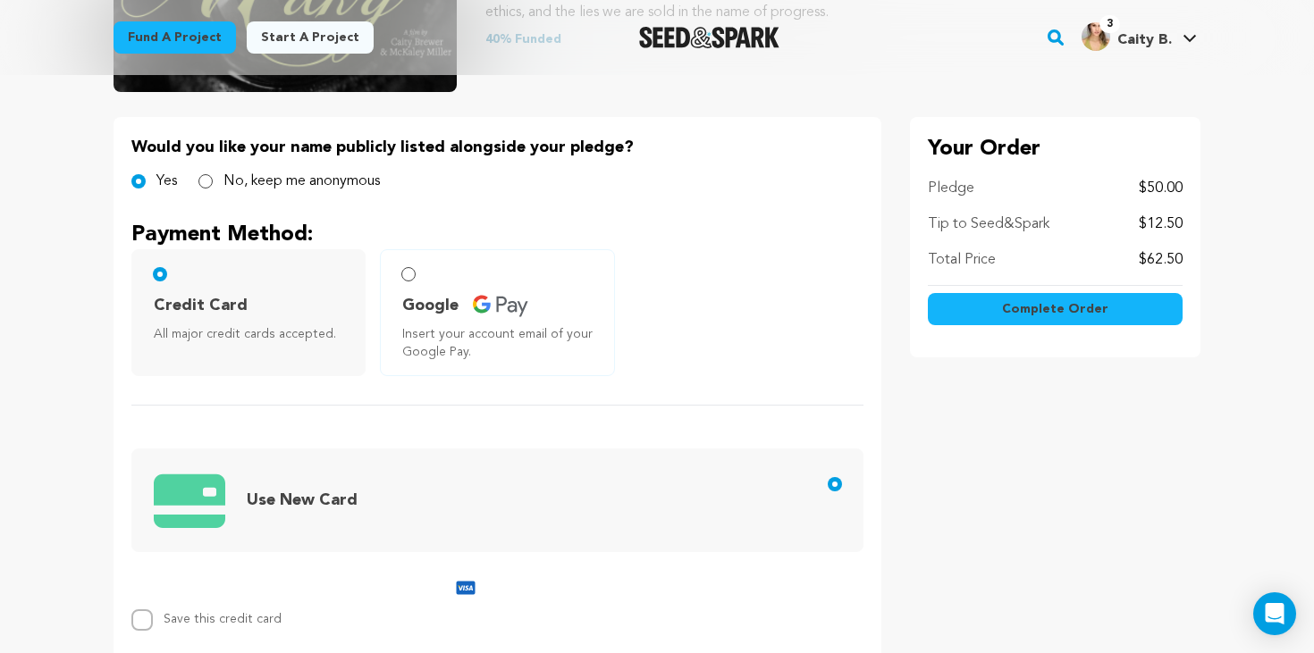
click at [946, 375] on div "Your Order Pledge $50.00 Tip to Seed&Spark $12.50 Total Price $62.50" at bounding box center [1055, 461] width 290 height 689
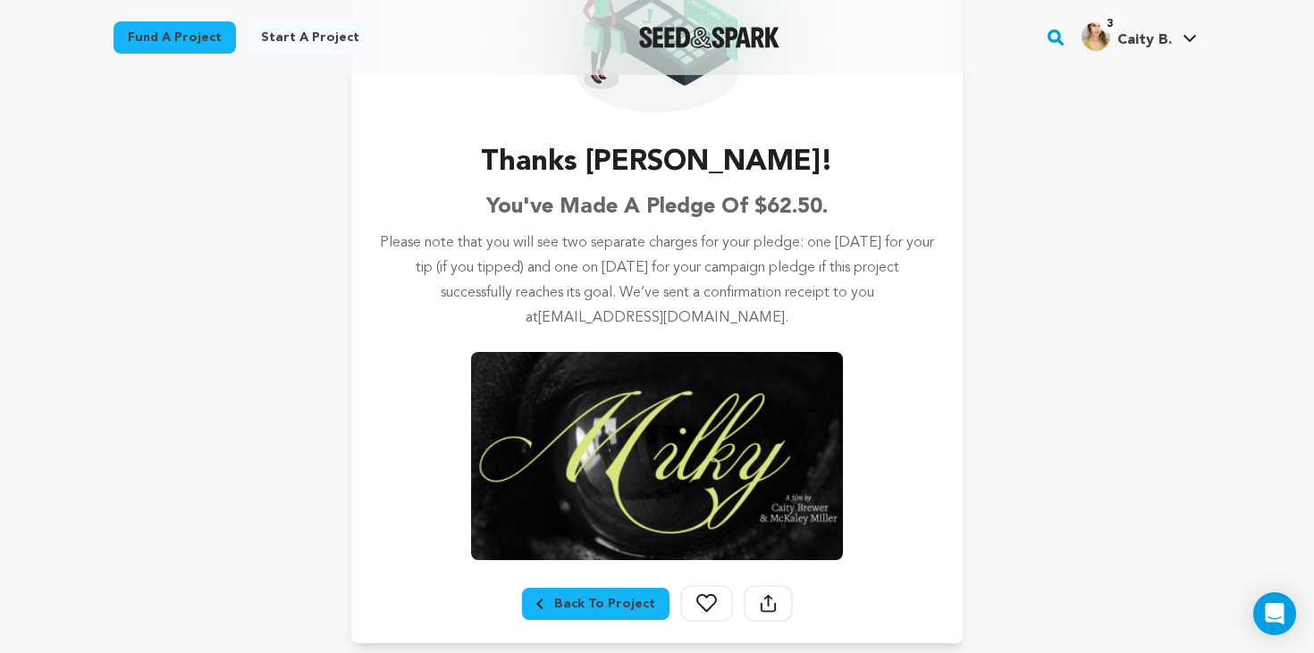
scroll to position [218, 0]
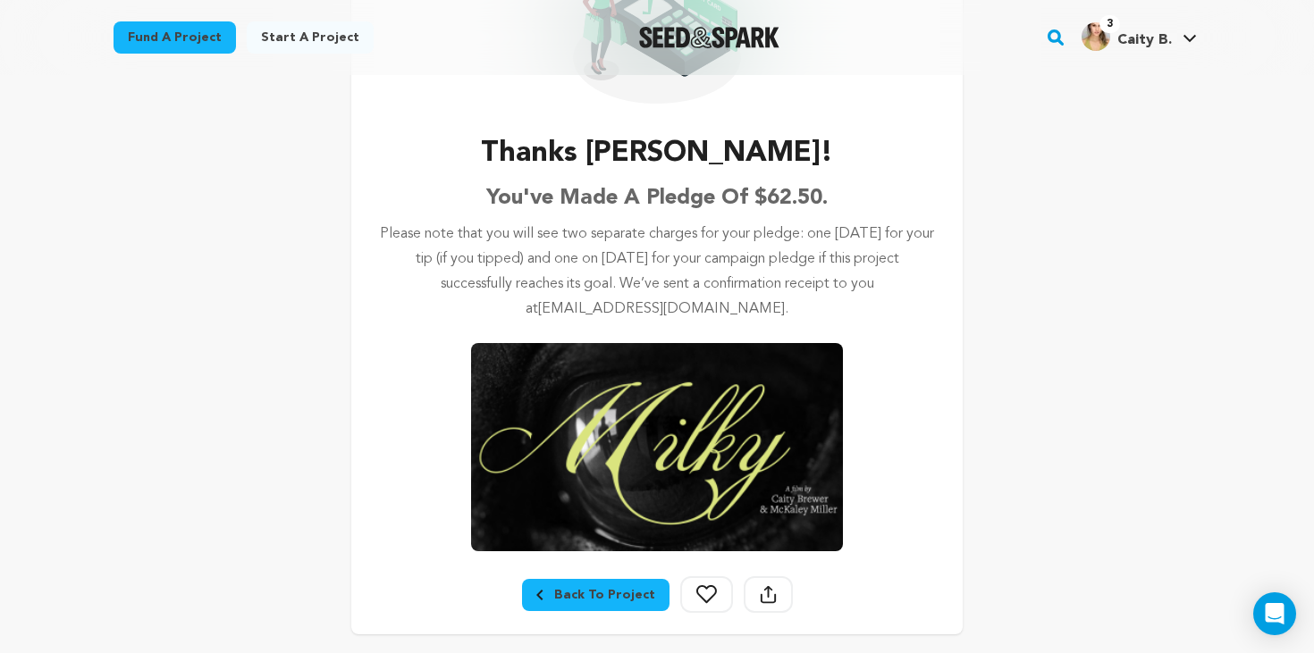
click at [592, 603] on div "Back To Project" at bounding box center [595, 595] width 119 height 18
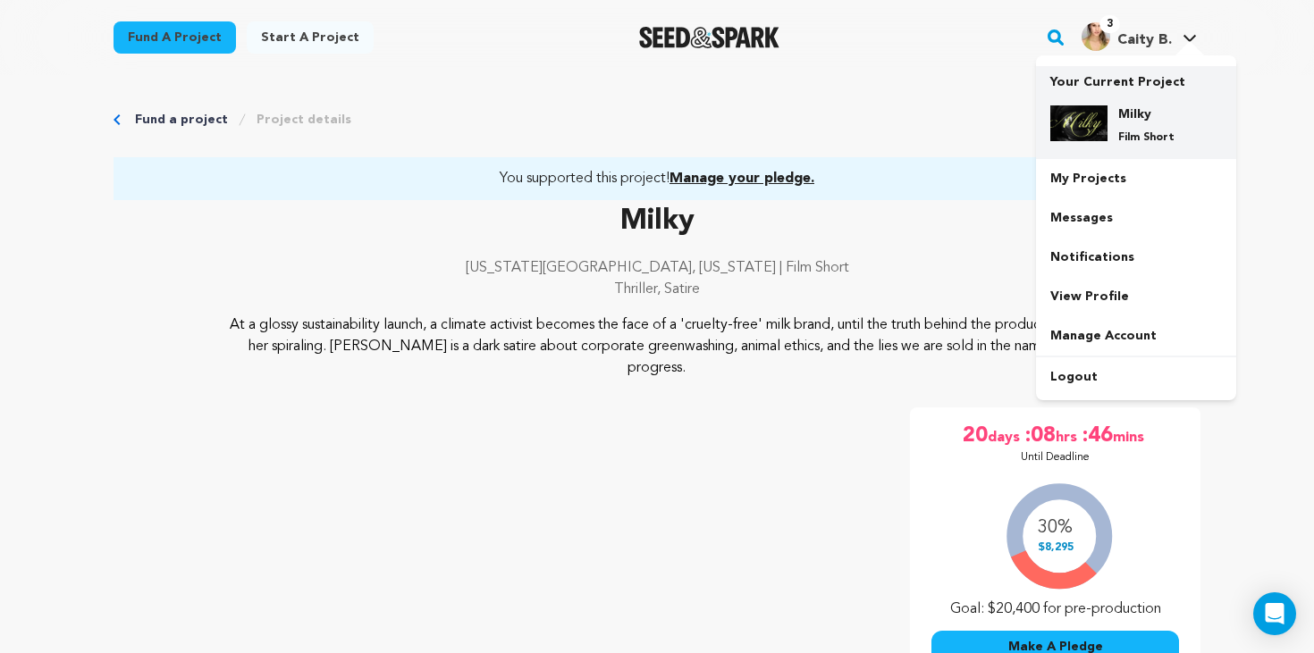
click at [1137, 130] on p "Film Short" at bounding box center [1150, 137] width 64 height 14
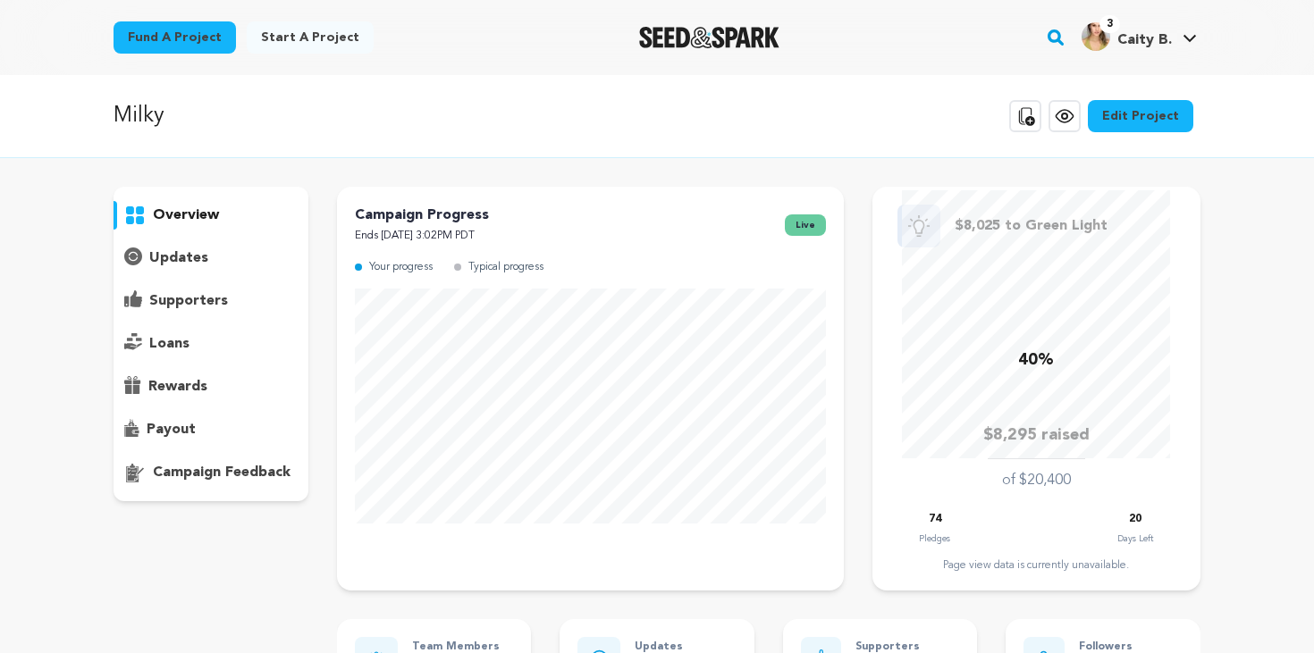
click at [1151, 105] on link "Edit Project" at bounding box center [1140, 116] width 105 height 32
